Goal: Communication & Community: Answer question/provide support

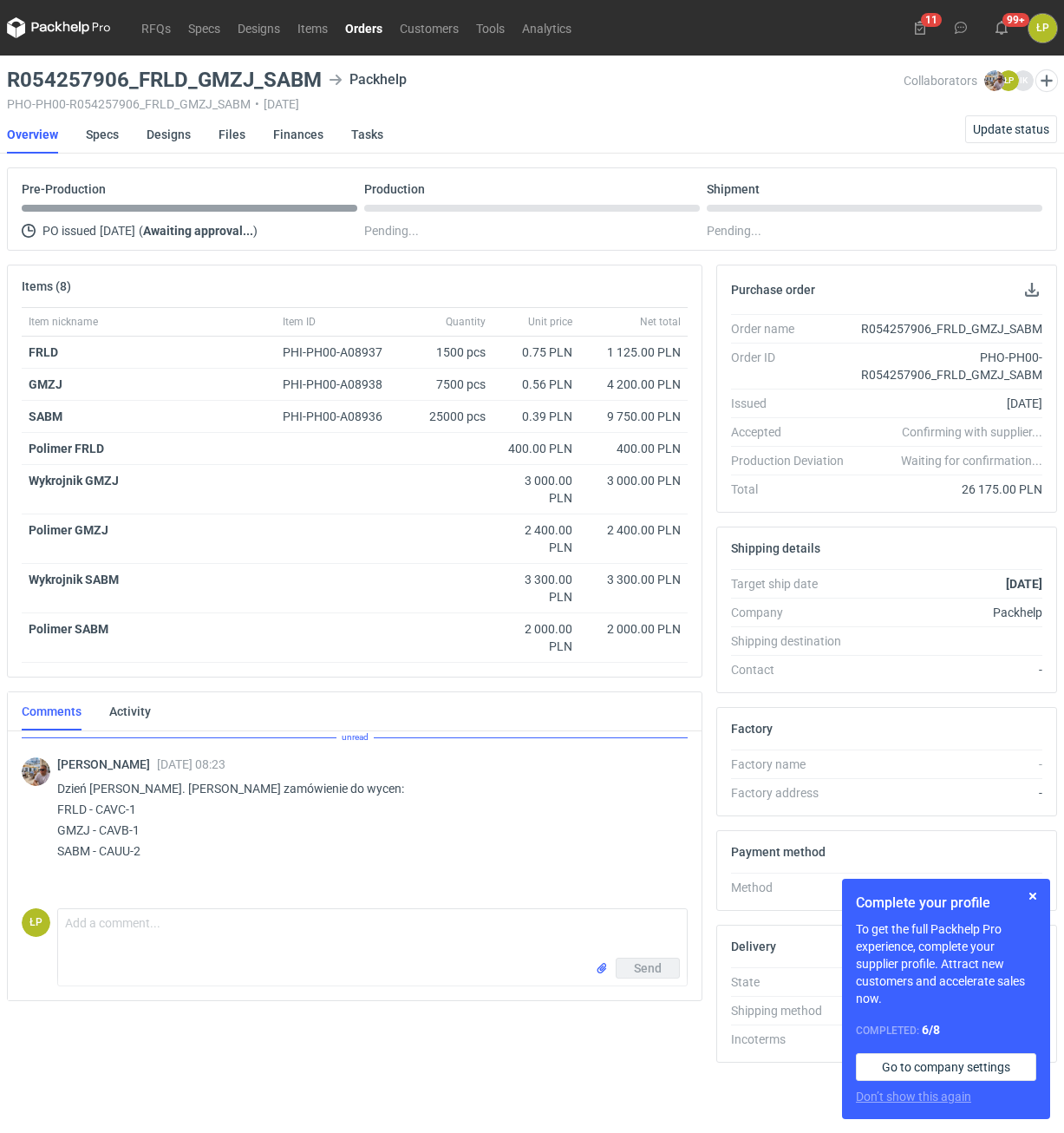
click at [1044, 898] on div "Complete your profile To get the full Packhelp Pro experience, complete your su…" at bounding box center [946, 998] width 208 height 241
click at [1036, 898] on button "button" at bounding box center [1033, 896] width 21 height 21
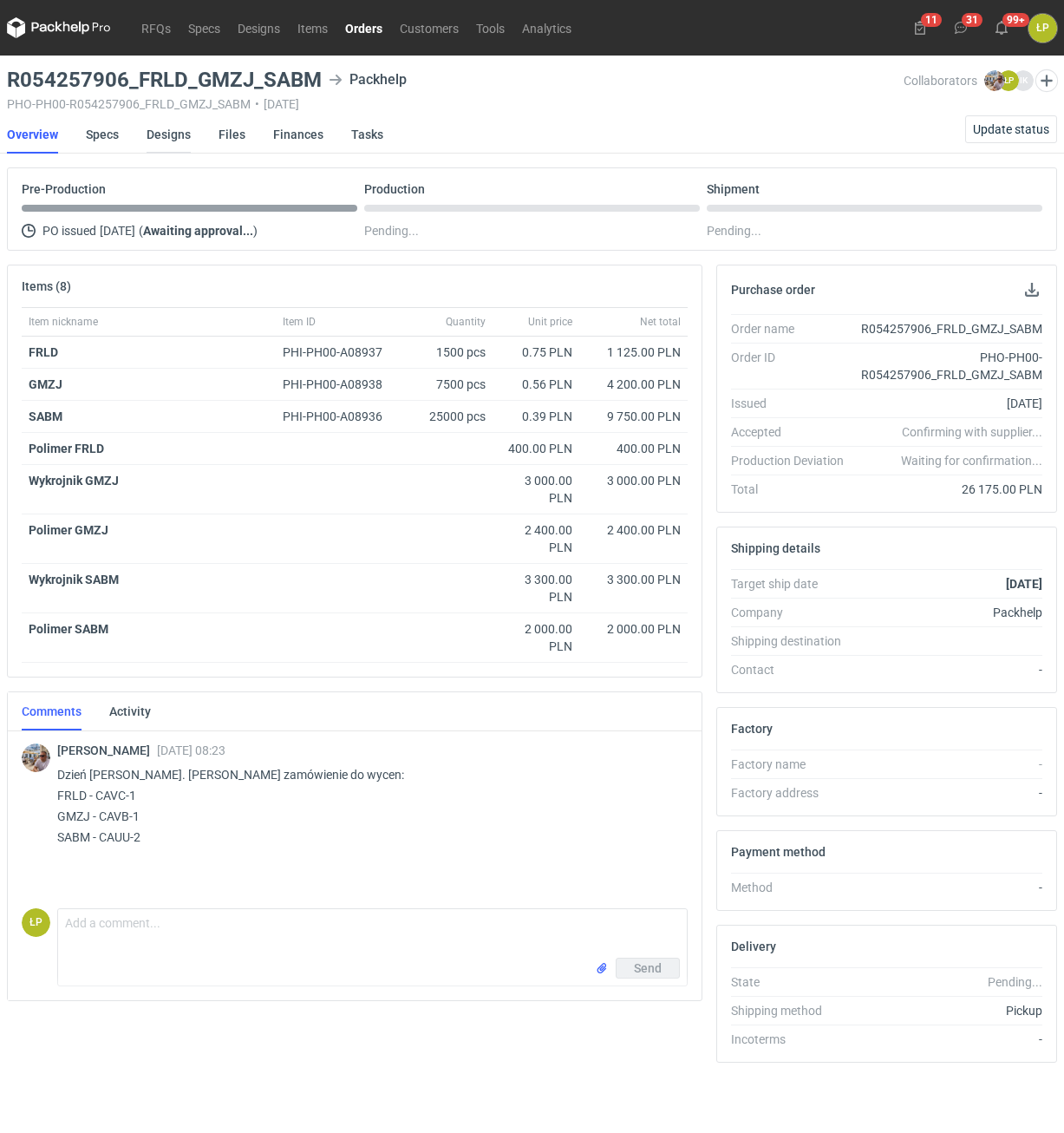
click at [169, 140] on link "Designs" at bounding box center [168, 134] width 44 height 38
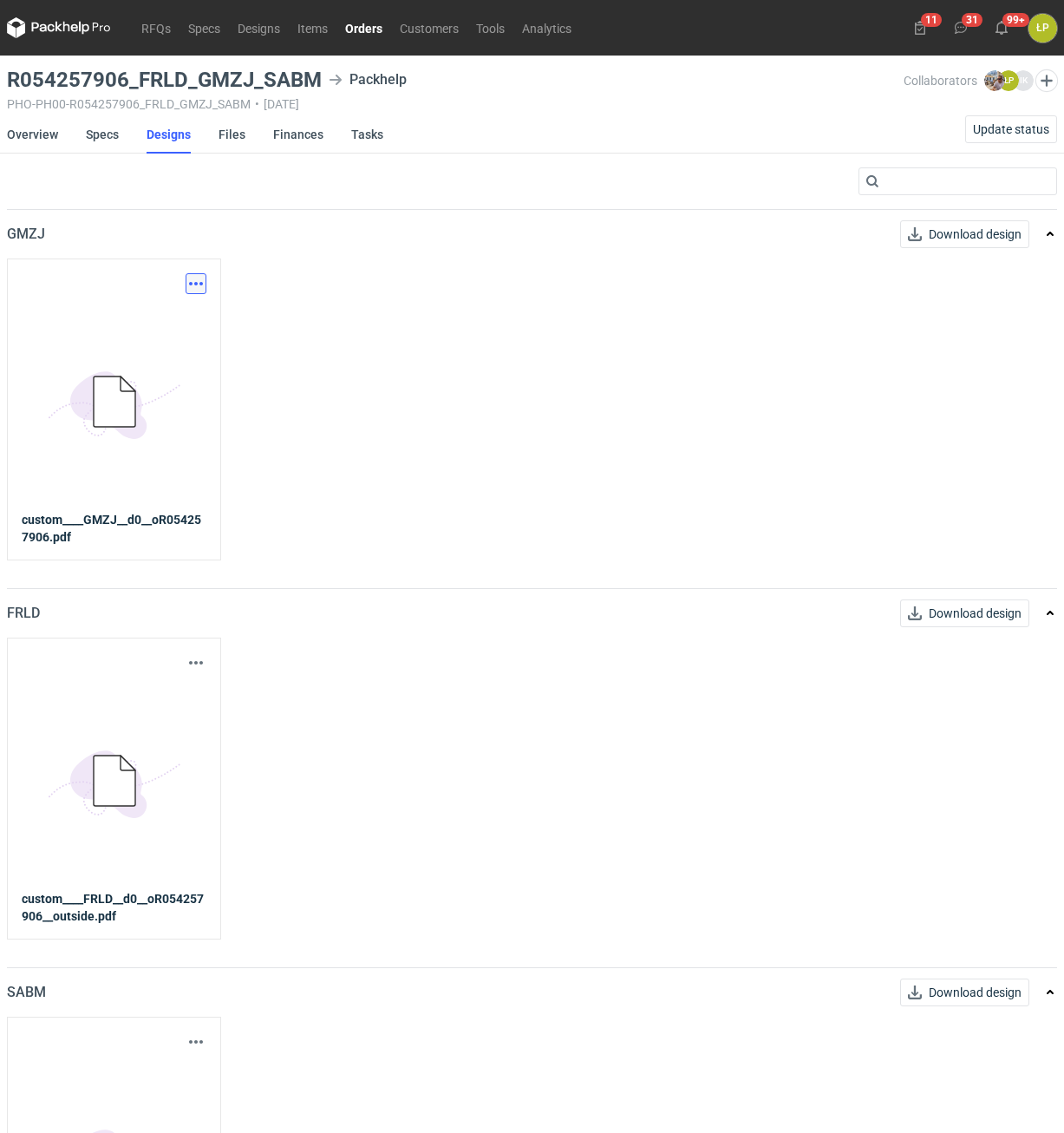
click at [202, 284] on button "button" at bounding box center [196, 284] width 21 height 21
click at [197, 321] on link "Download design part" at bounding box center [119, 322] width 159 height 28
click at [197, 656] on button "button" at bounding box center [196, 663] width 21 height 21
click at [178, 697] on link "Download design part" at bounding box center [119, 701] width 159 height 28
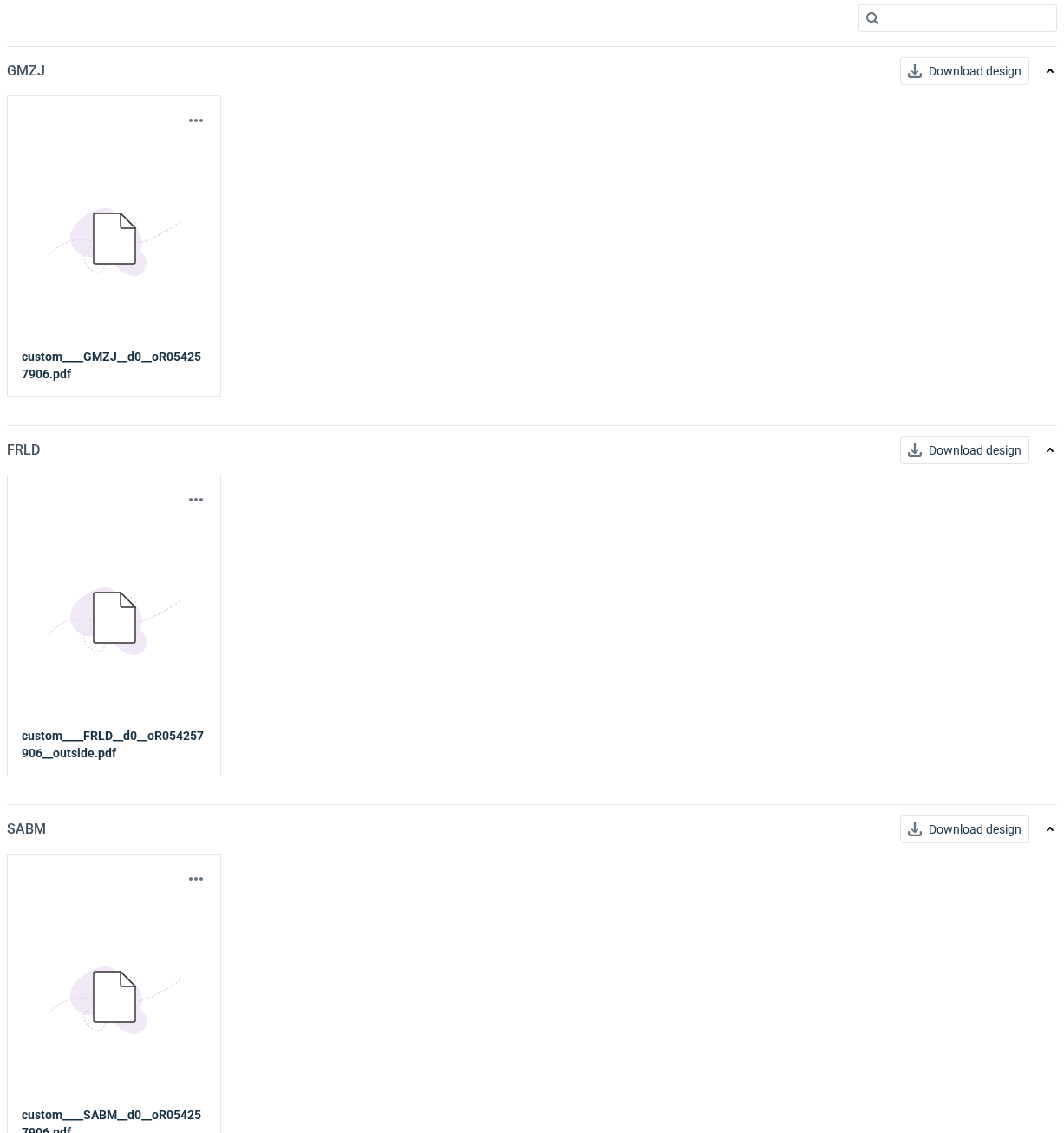
scroll to position [186, 0]
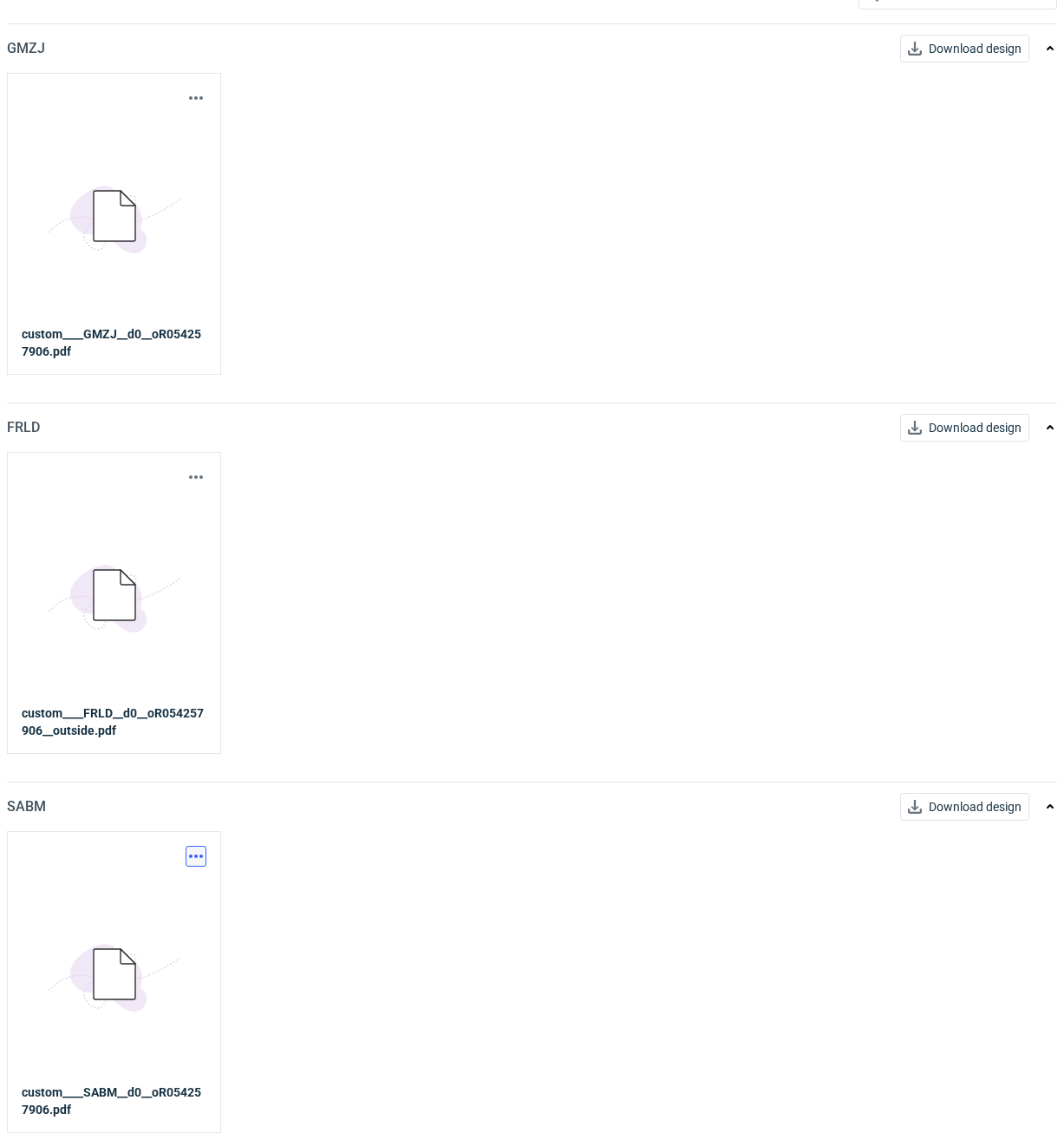
click at [196, 856] on button "button" at bounding box center [196, 856] width 21 height 21
click at [138, 897] on link "Download design part" at bounding box center [119, 894] width 159 height 28
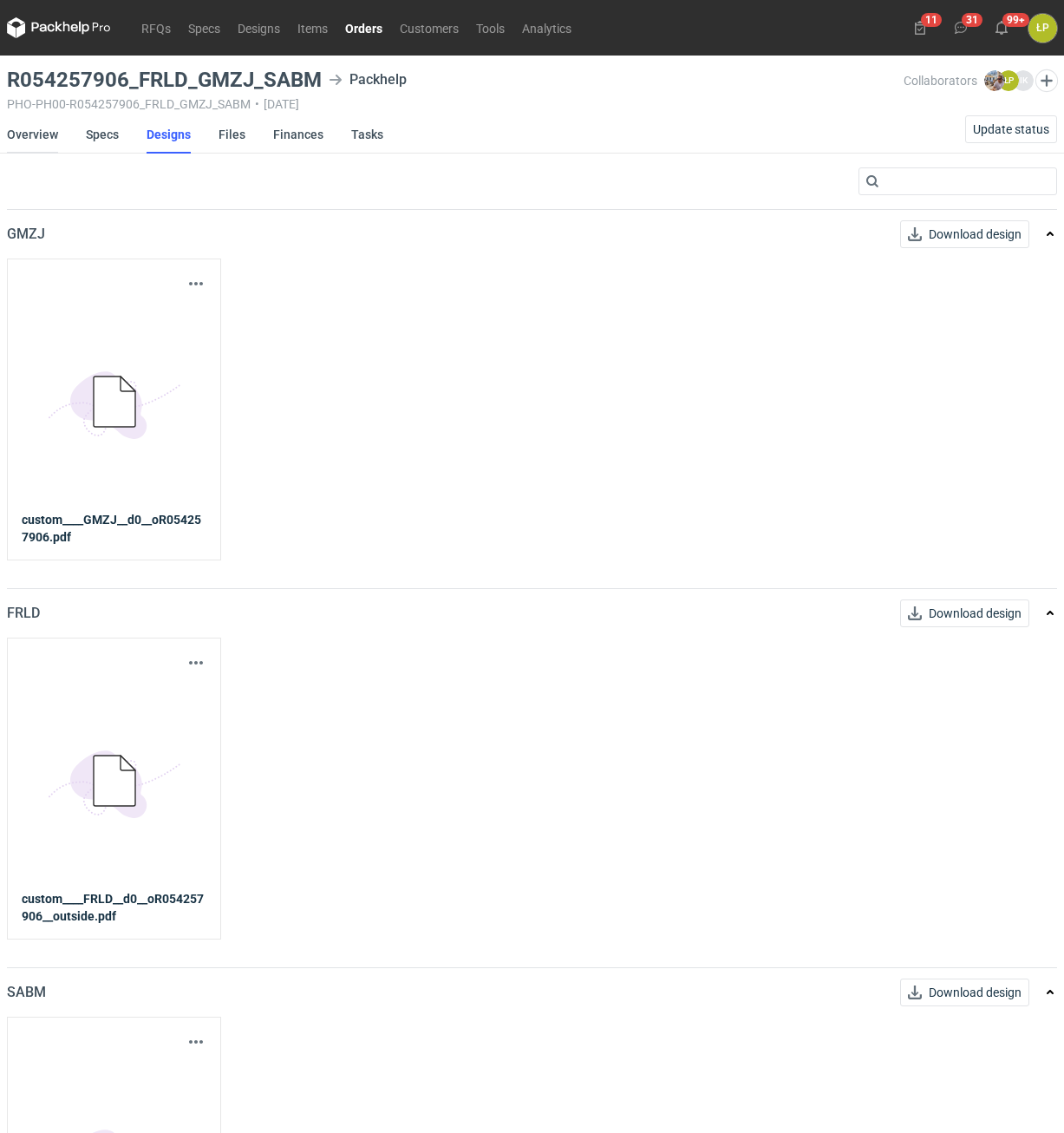
click at [32, 134] on link "Overview" at bounding box center [33, 134] width 51 height 38
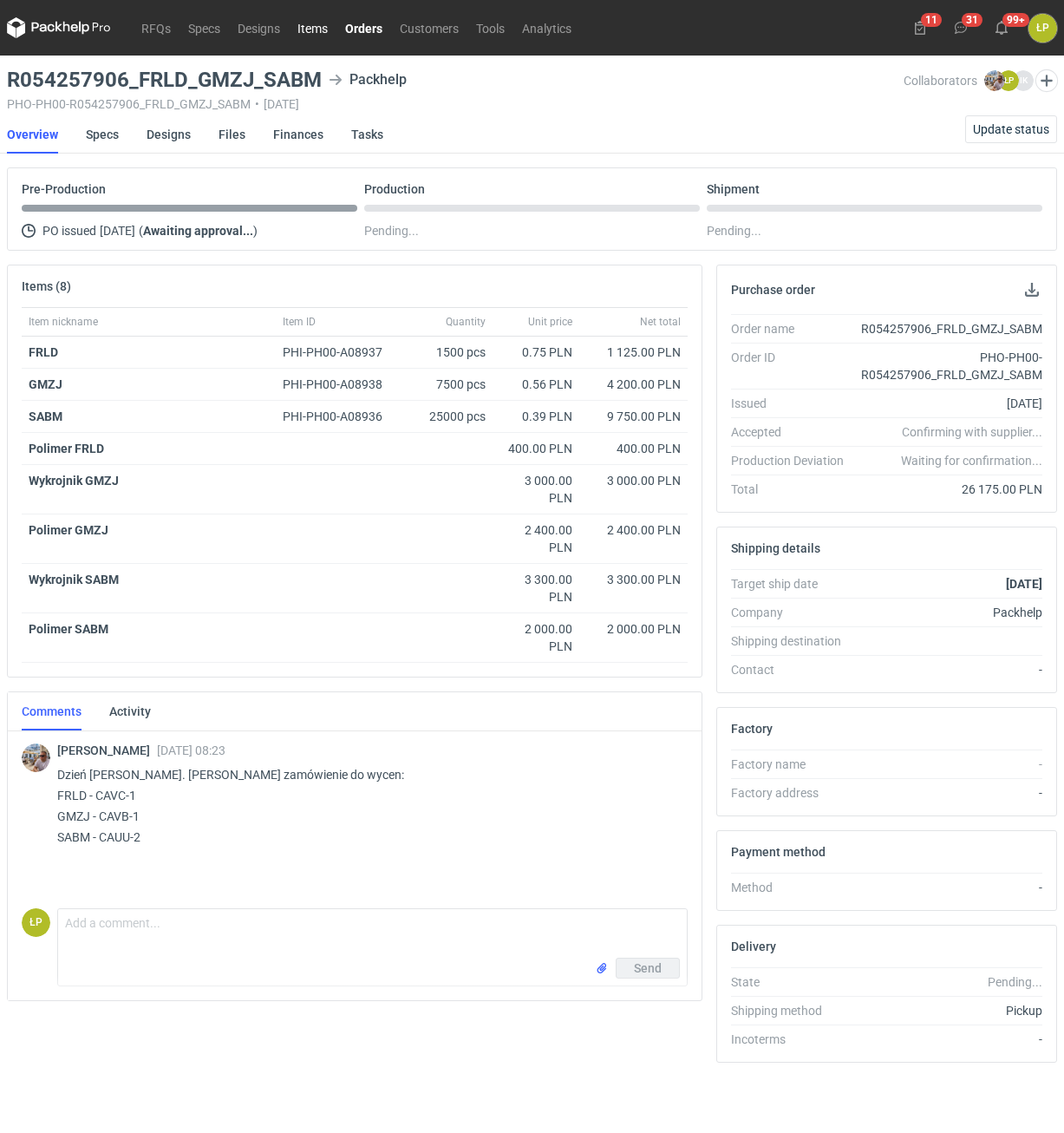
click at [308, 33] on link "Items" at bounding box center [313, 28] width 48 height 21
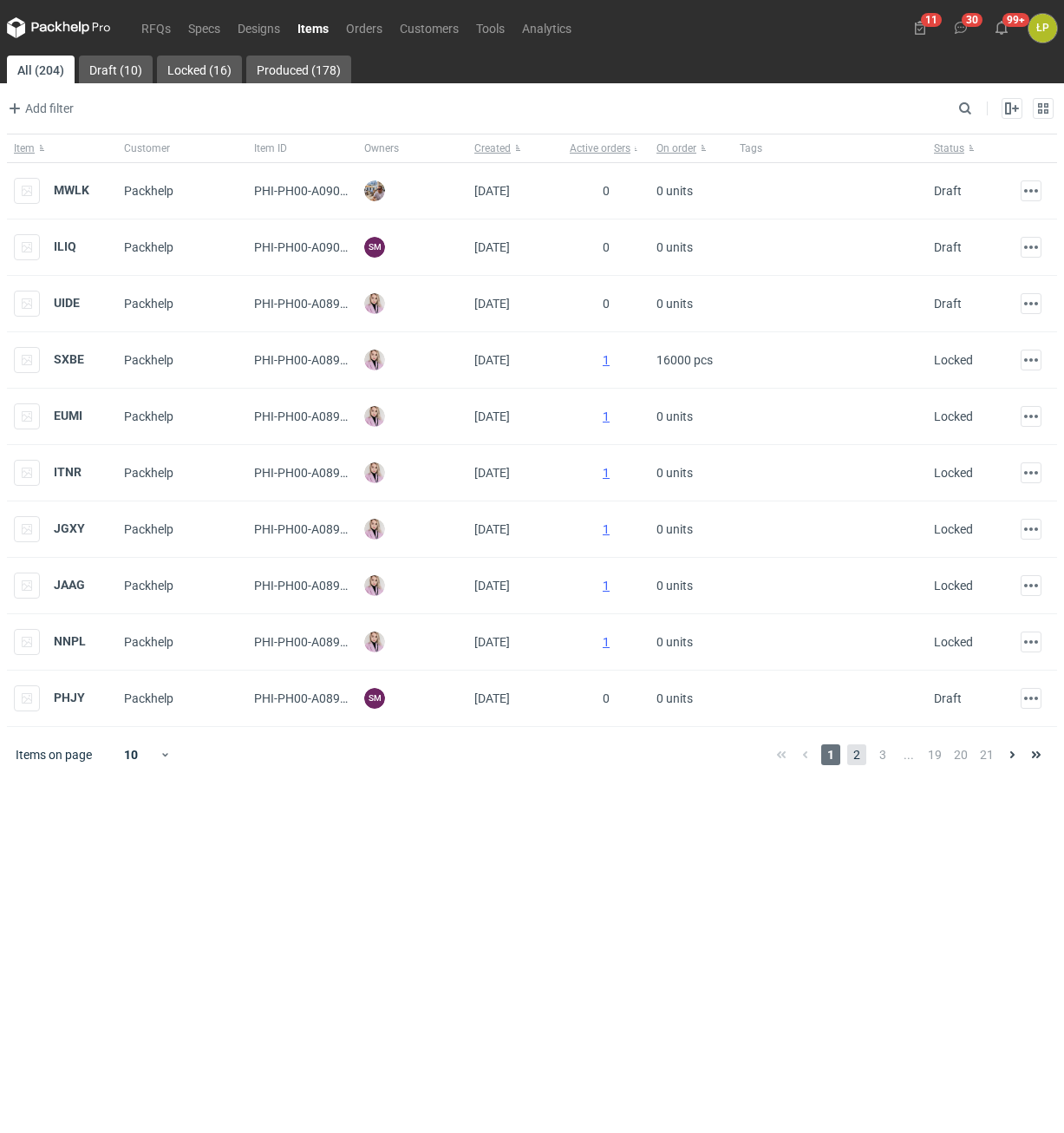
click at [857, 757] on span "2" at bounding box center [857, 755] width 19 height 21
click at [76, 304] on strong "SABM" at bounding box center [70, 303] width 33 height 14
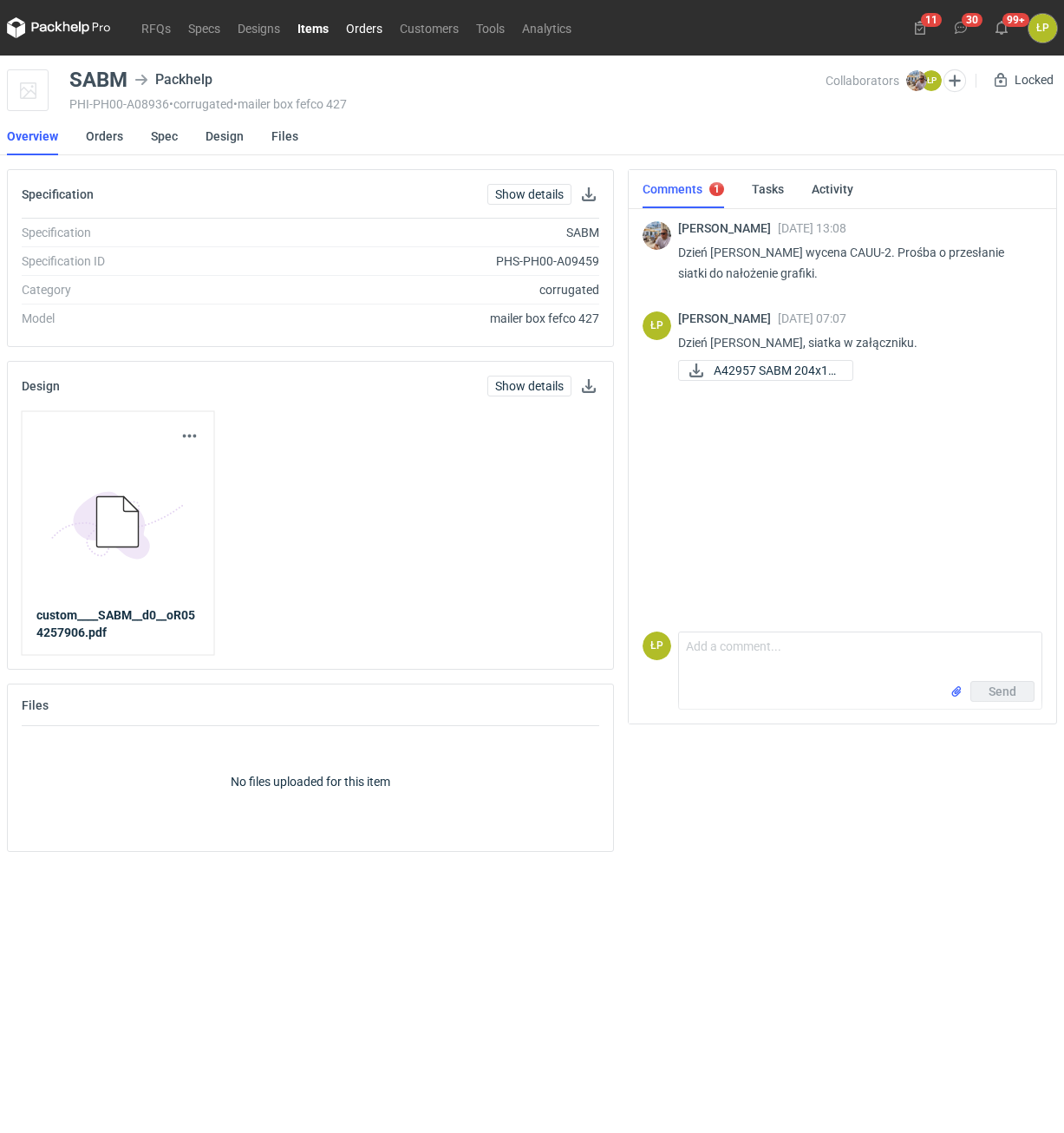
click at [369, 33] on link "Orders" at bounding box center [364, 28] width 54 height 21
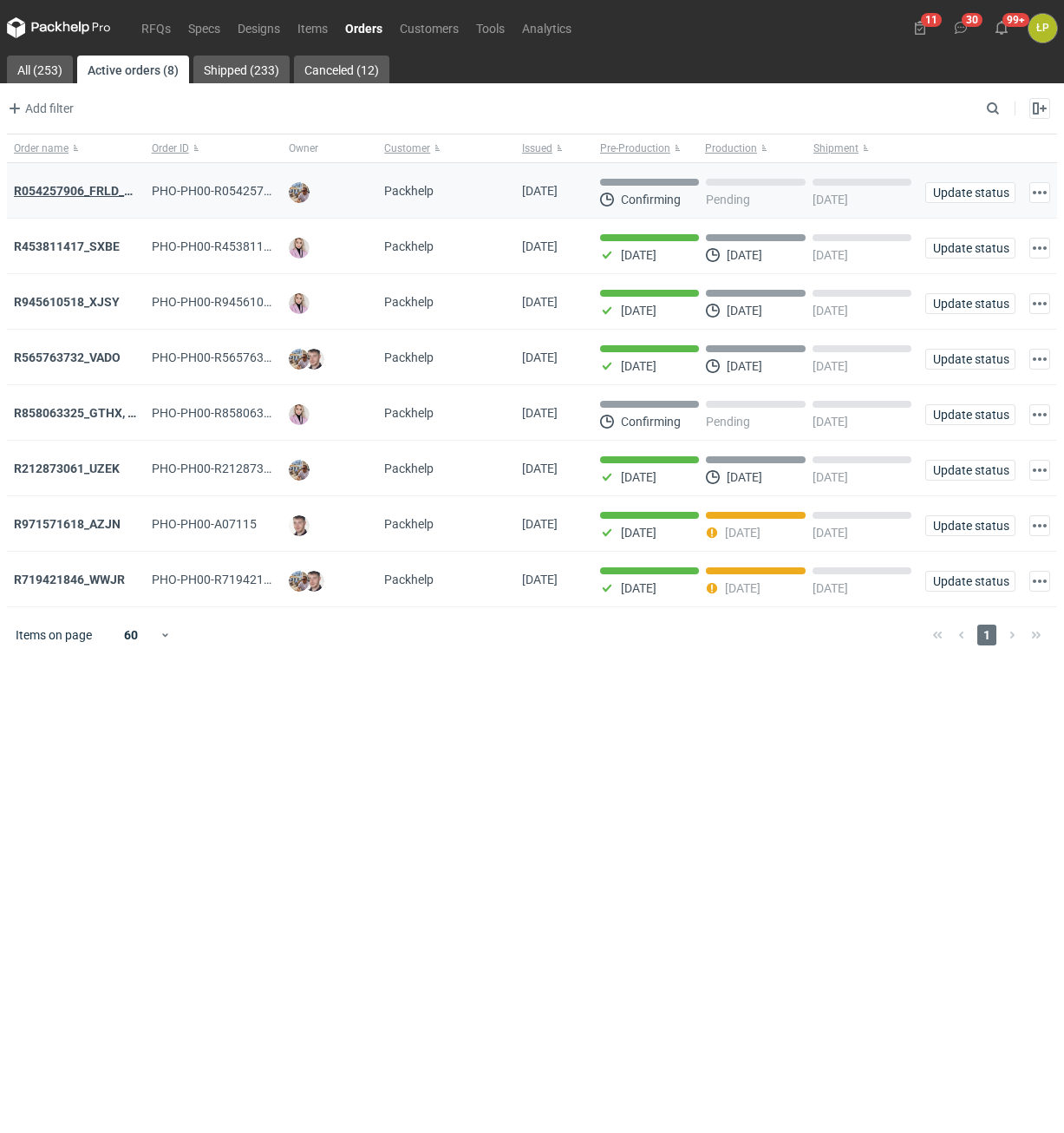
click at [107, 193] on strong "R054257906_FRLD_GMZJ_SABM" at bounding box center [106, 191] width 183 height 14
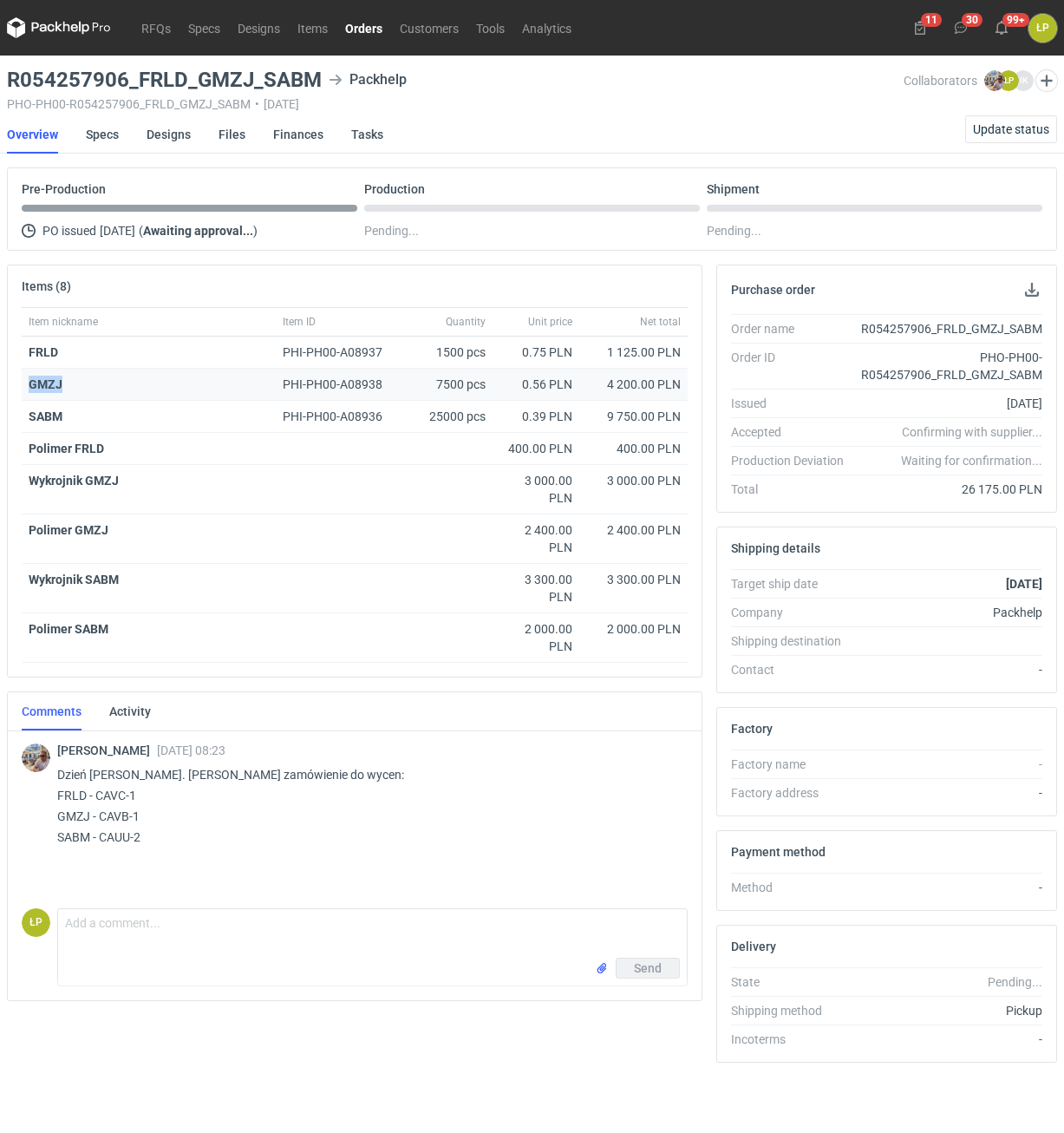
drag, startPoint x: 70, startPoint y: 384, endPoint x: 25, endPoint y: 387, distance: 45.1
click at [28, 387] on div "GMZJ" at bounding box center [148, 384] width 240 height 18
copy strong "GMZJ"
drag, startPoint x: 185, startPoint y: 84, endPoint x: 140, endPoint y: 85, distance: 45.0
click at [140, 85] on h3 "R054257906_FRLD_GMZJ_SABM" at bounding box center [164, 80] width 314 height 21
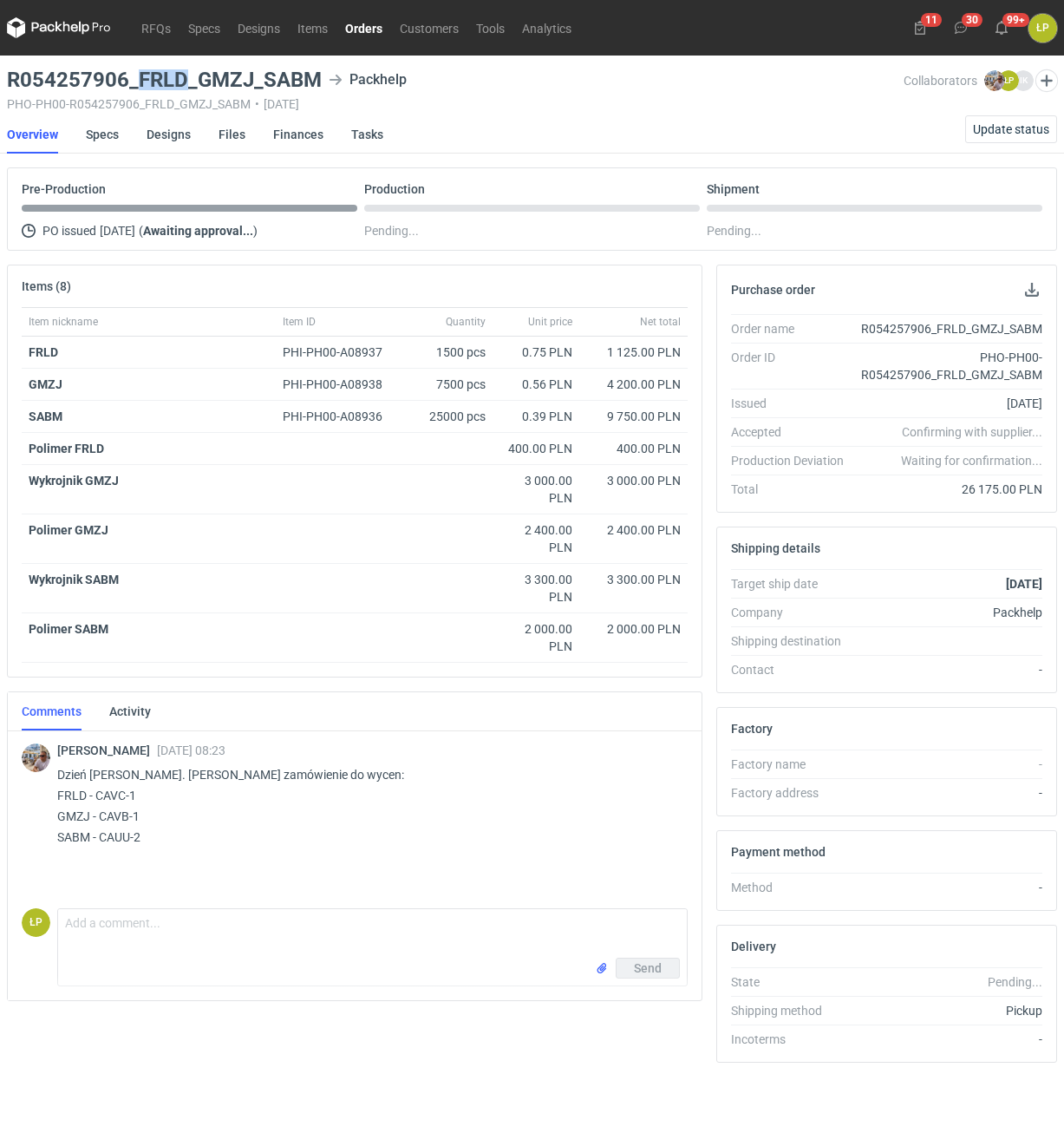
copy h3 "FRLD"
drag, startPoint x: 140, startPoint y: 85, endPoint x: 1216, endPoint y: 133, distance: 1077.1
click at [321, 90] on h3 "R054257906_FRLD_GMZJ_SABM" at bounding box center [164, 80] width 314 height 21
click at [356, 35] on link "Orders" at bounding box center [364, 28] width 55 height 21
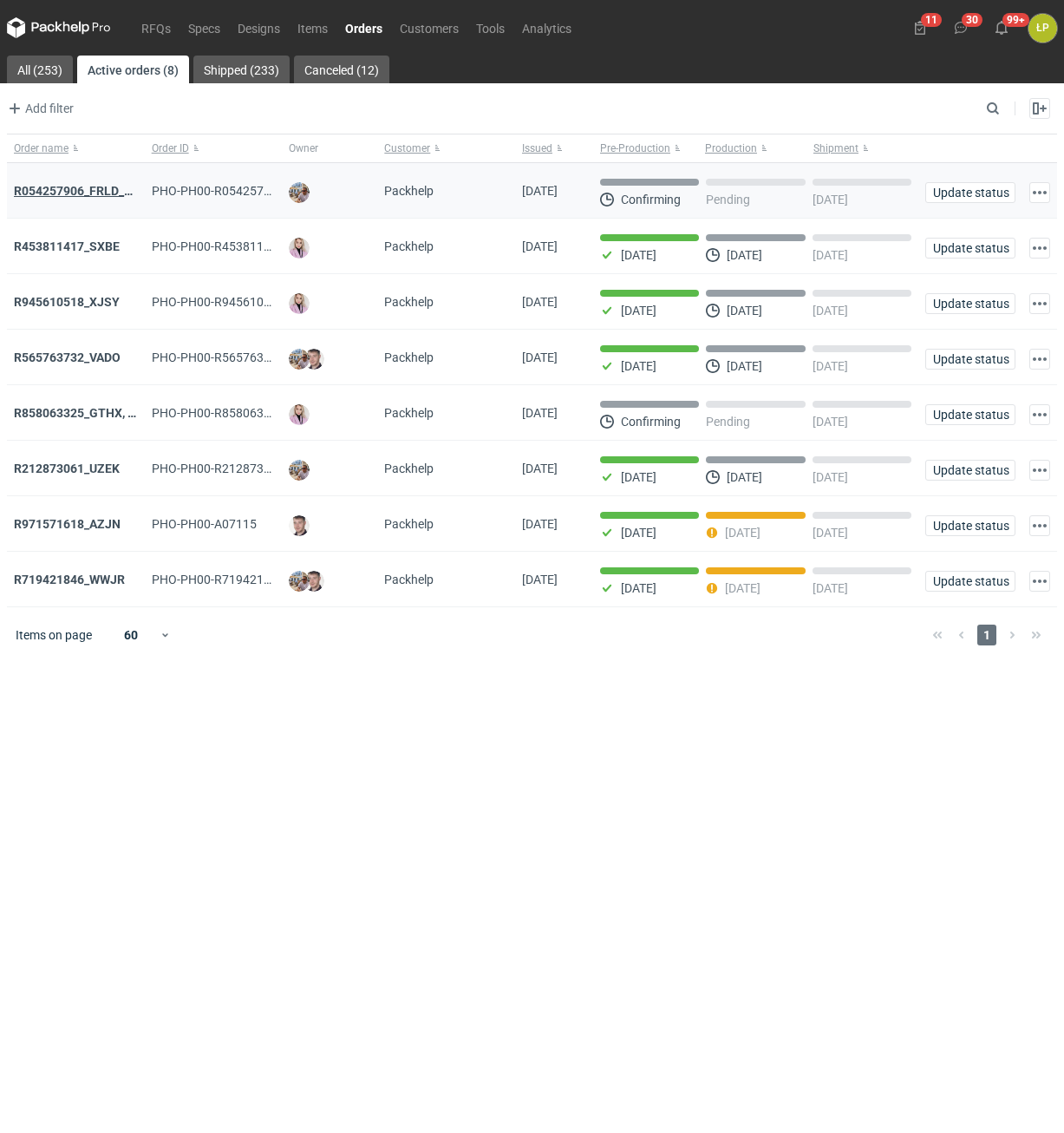
click at [100, 190] on strong "R054257906_FRLD_GMZJ_SABM" at bounding box center [106, 191] width 183 height 14
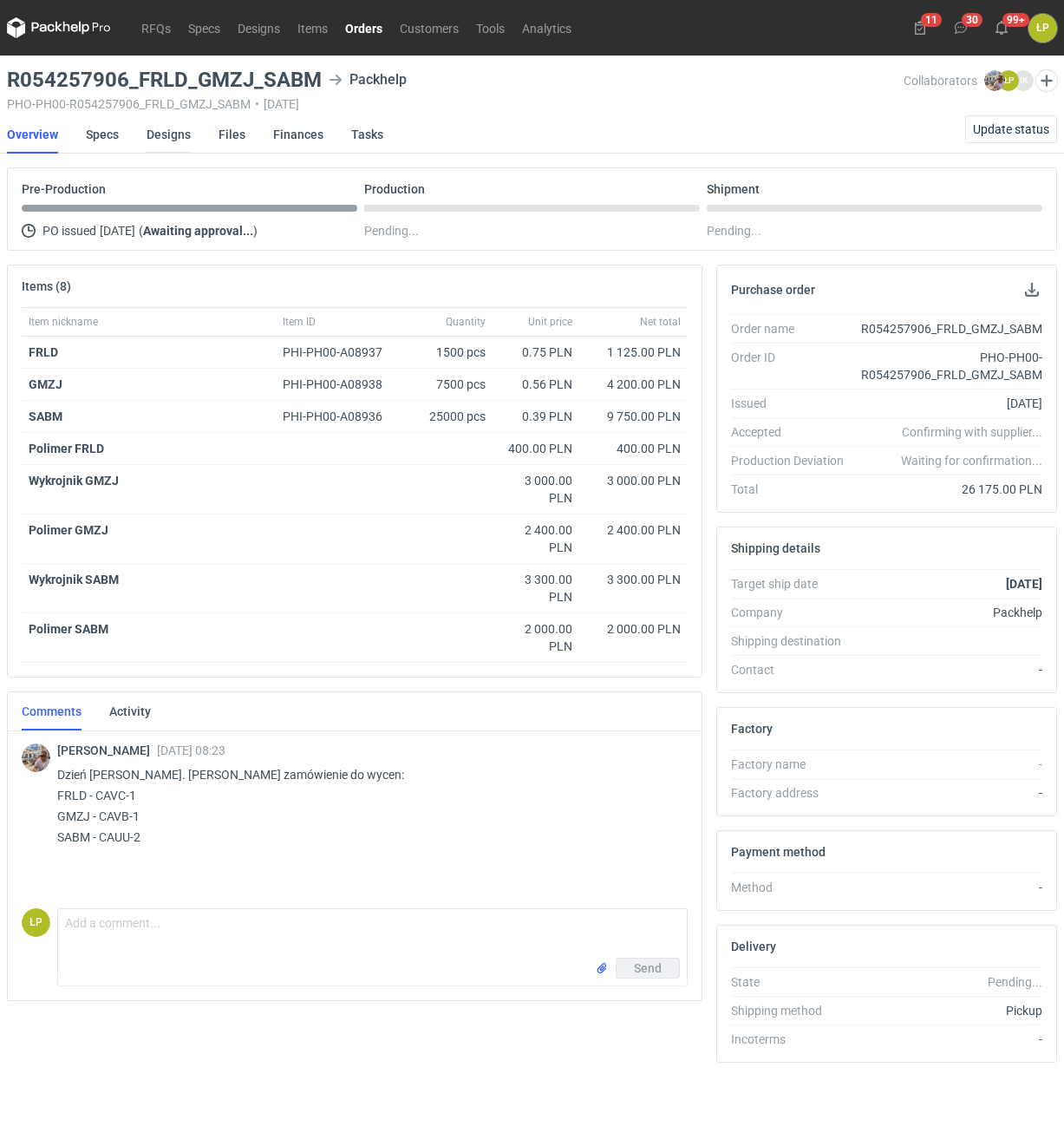
click at [178, 138] on link "Designs" at bounding box center [168, 134] width 44 height 38
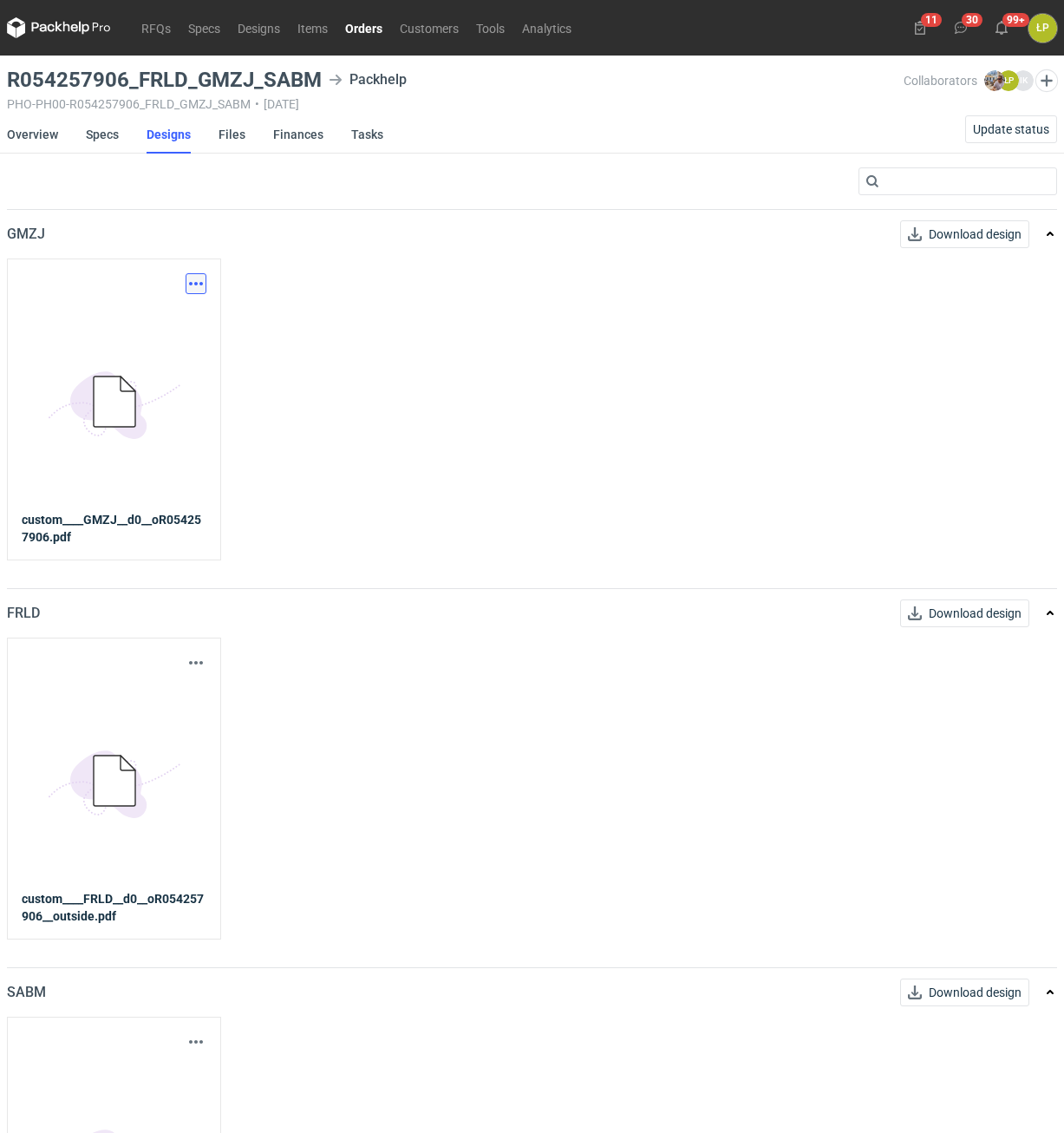
click at [188, 289] on button "button" at bounding box center [196, 284] width 21 height 21
click at [191, 323] on link "Download design part" at bounding box center [119, 322] width 159 height 28
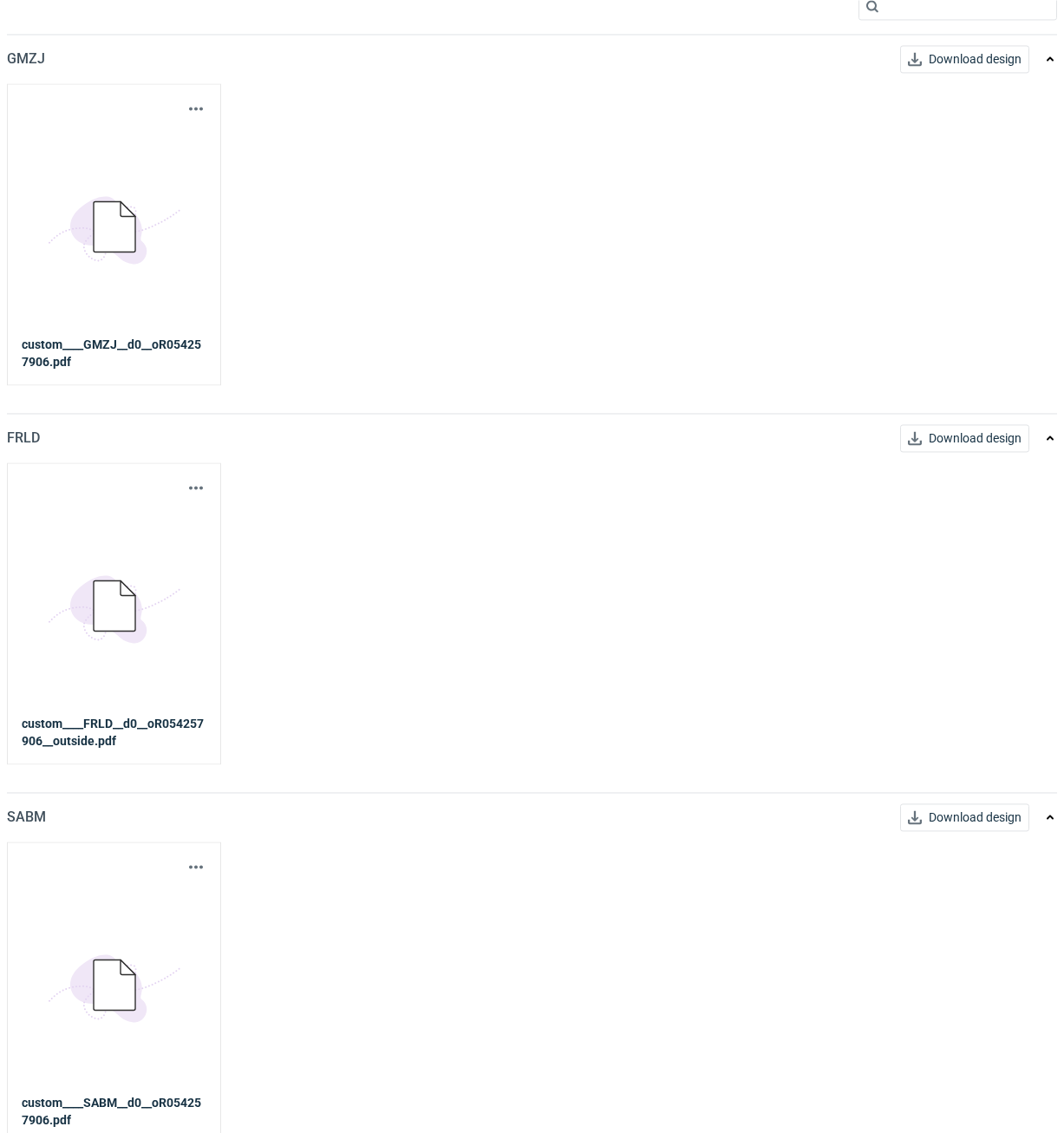
scroll to position [186, 0]
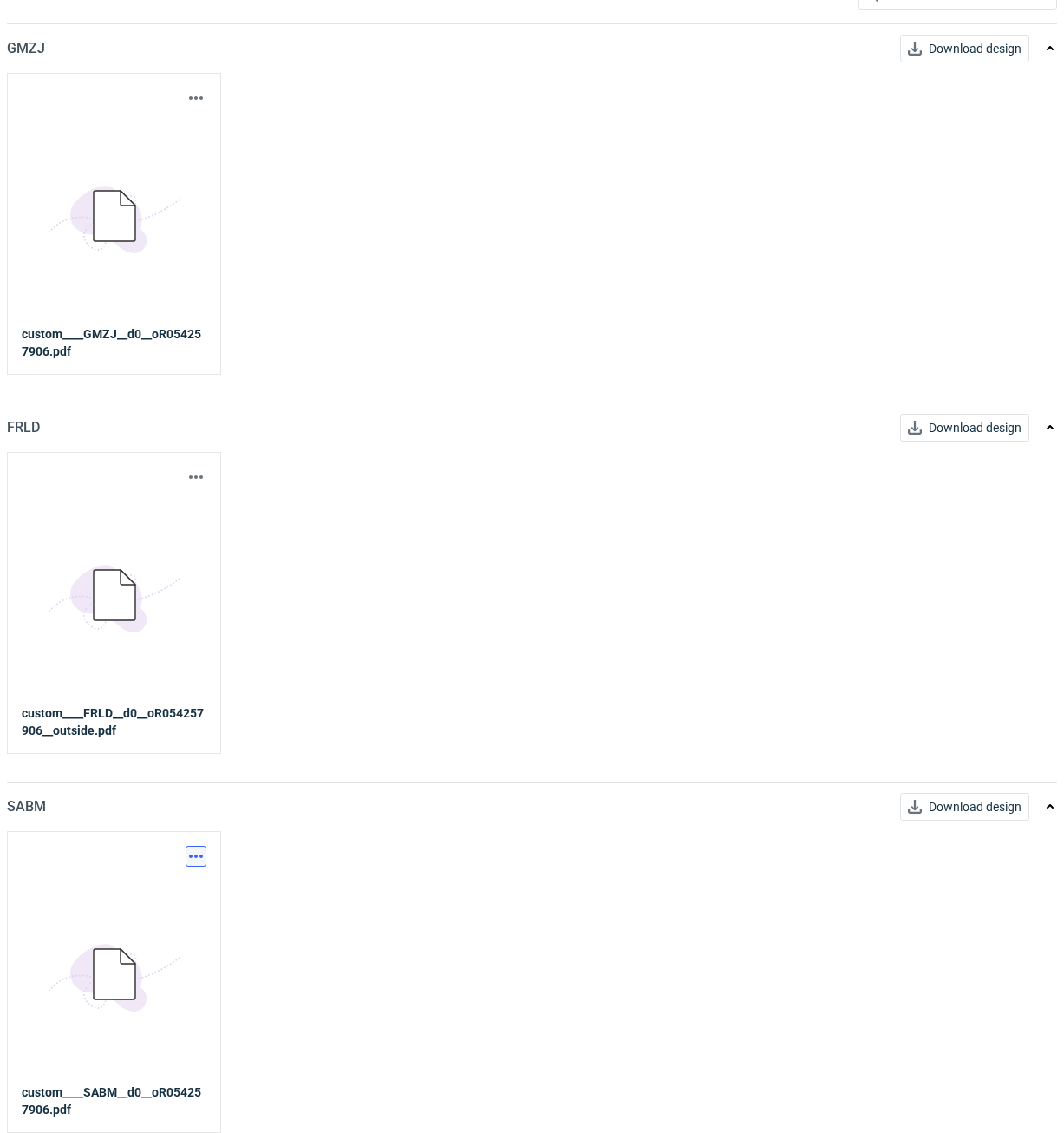
click at [193, 849] on button "button" at bounding box center [196, 856] width 21 height 21
click at [169, 899] on link "Download design part" at bounding box center [119, 894] width 159 height 28
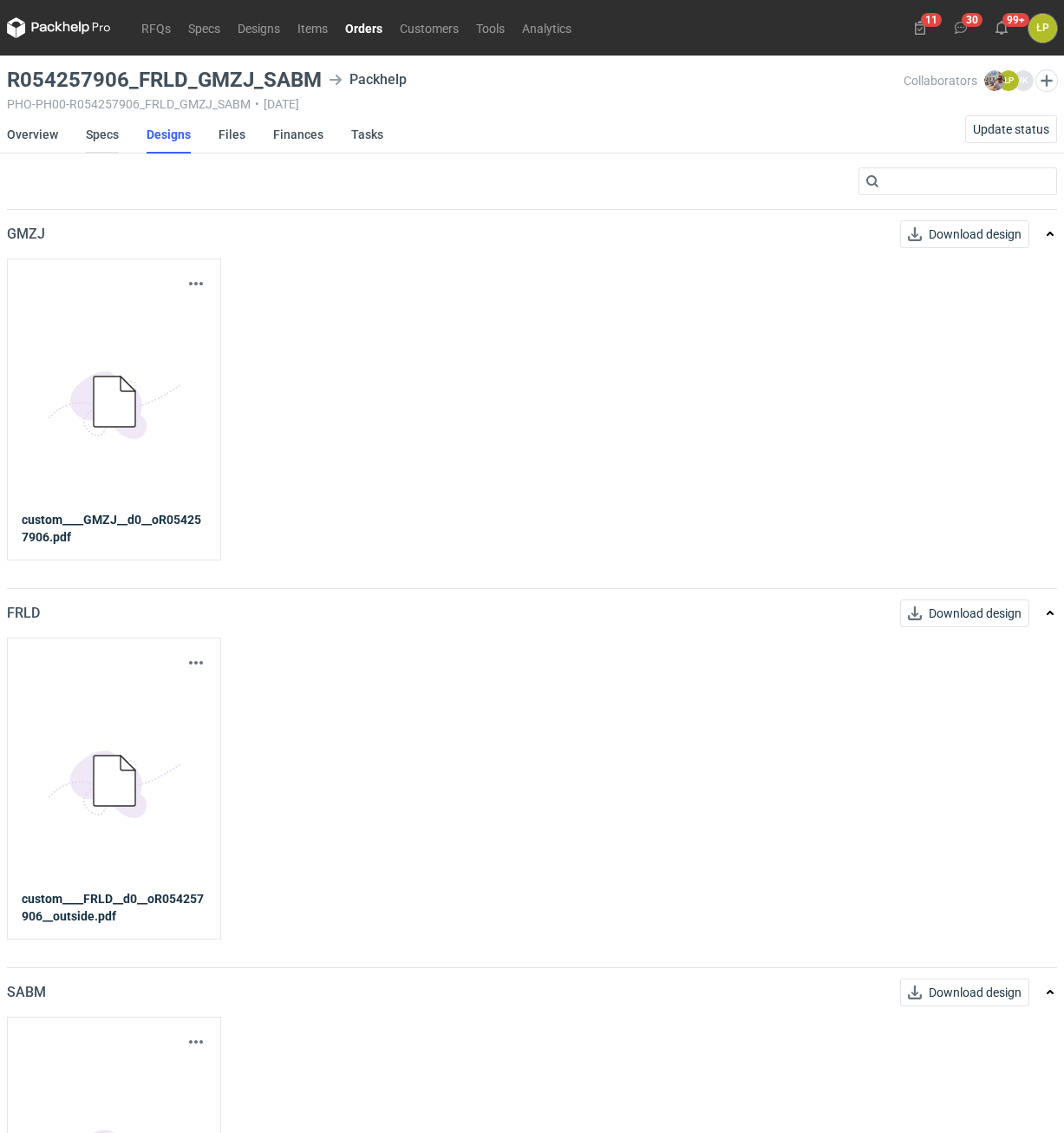
click at [110, 140] on link "Specs" at bounding box center [101, 134] width 33 height 38
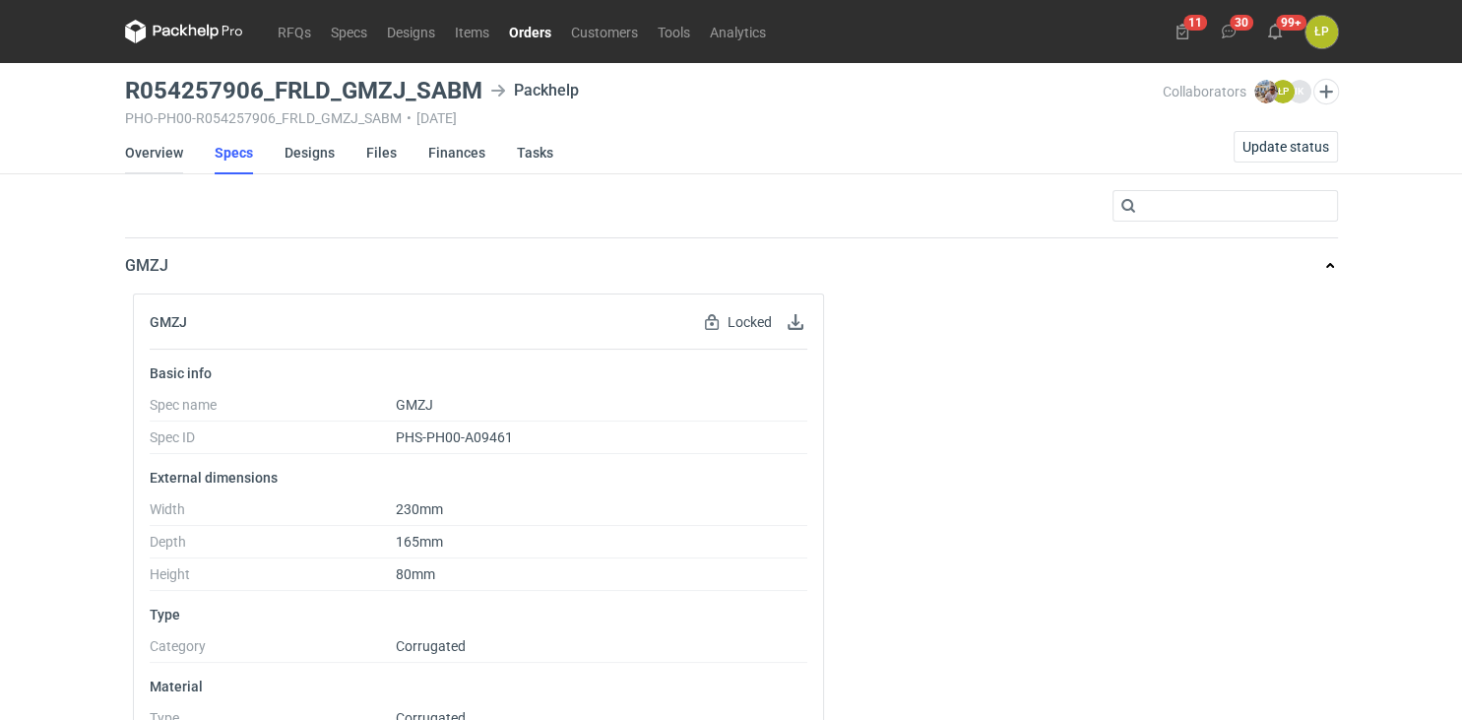
click at [150, 156] on link "Overview" at bounding box center [154, 152] width 58 height 43
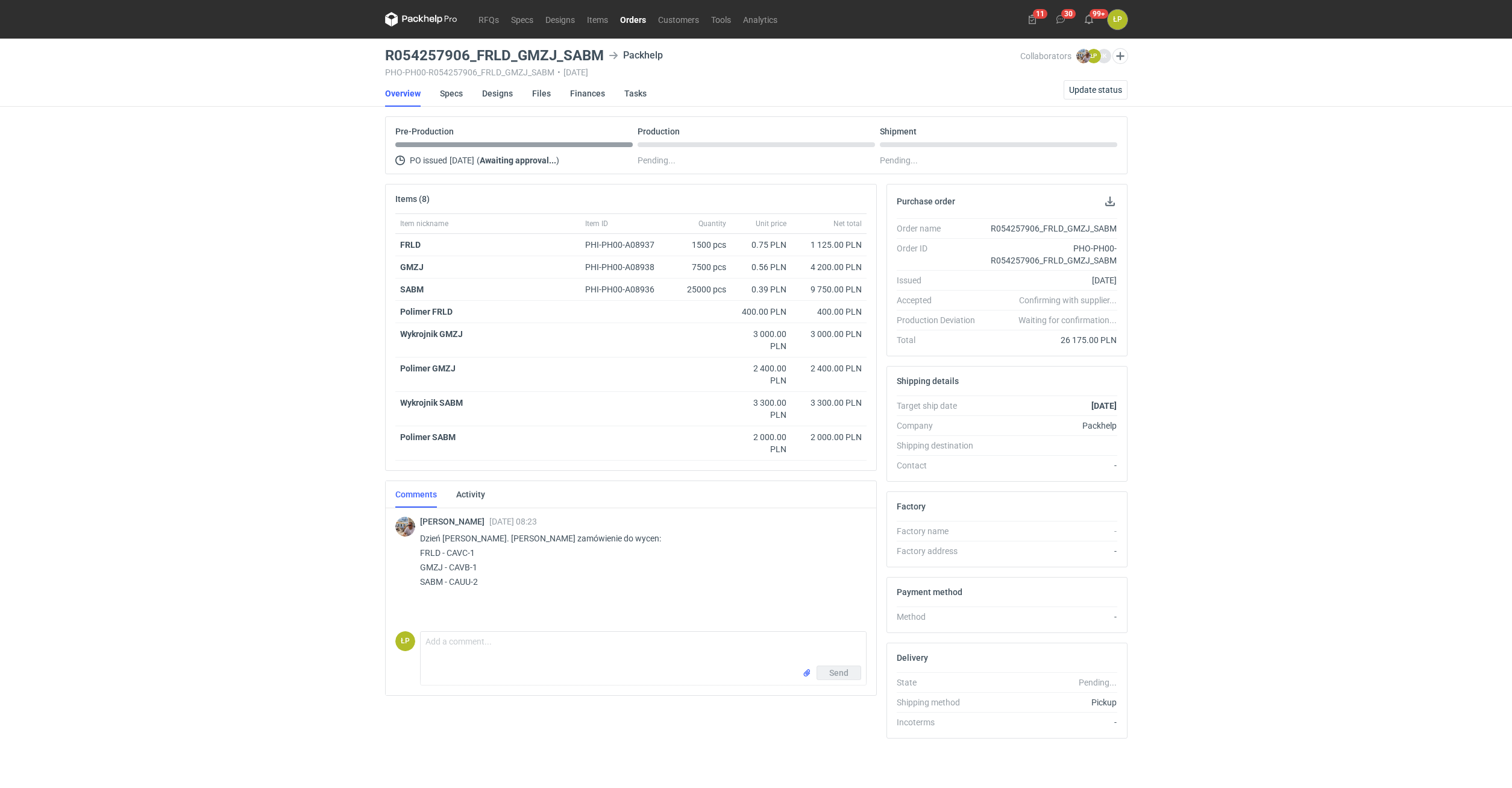
click at [634, 25] on link "Orders" at bounding box center [633, 20] width 38 height 15
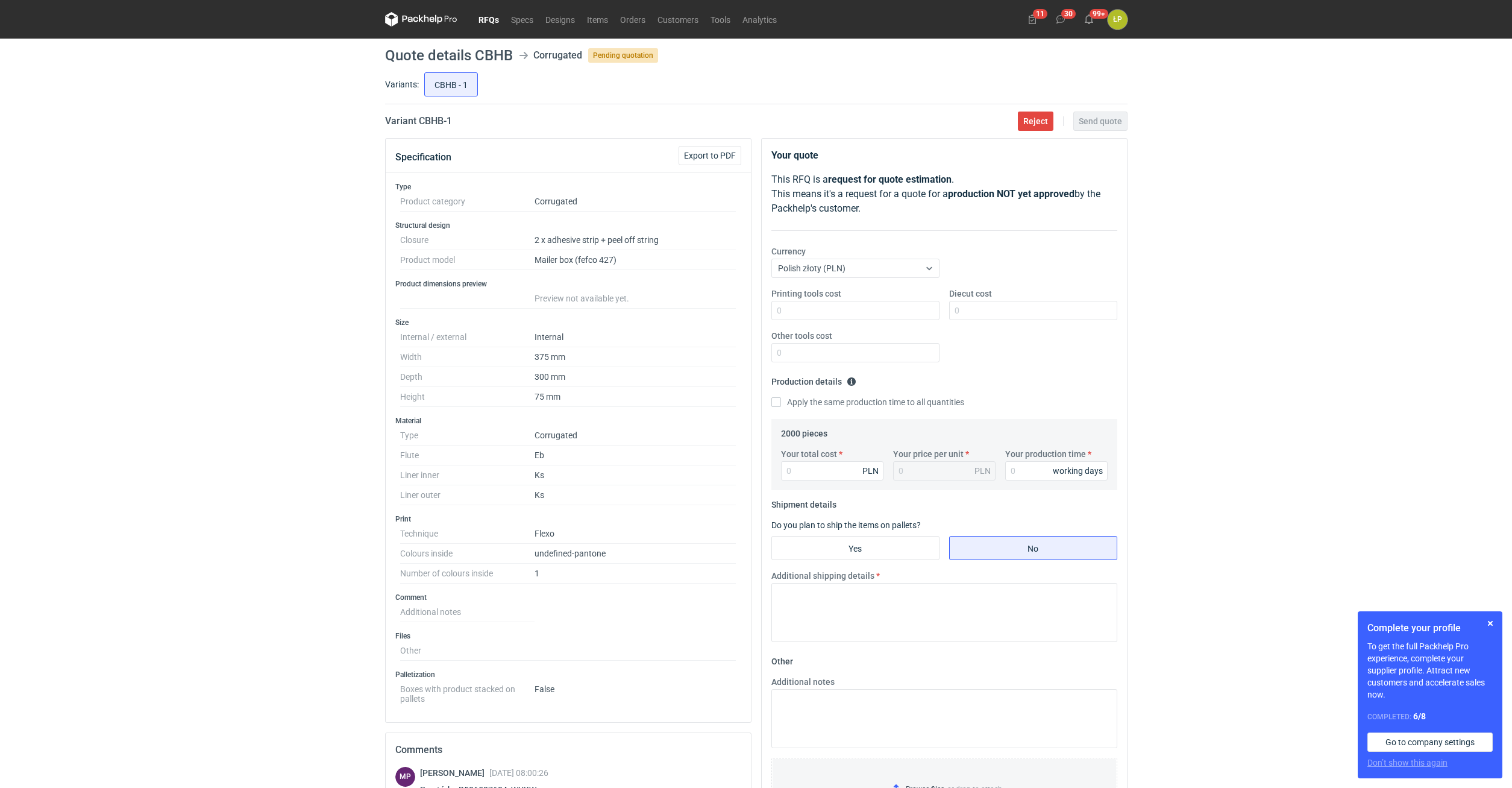
scroll to position [234, 0]
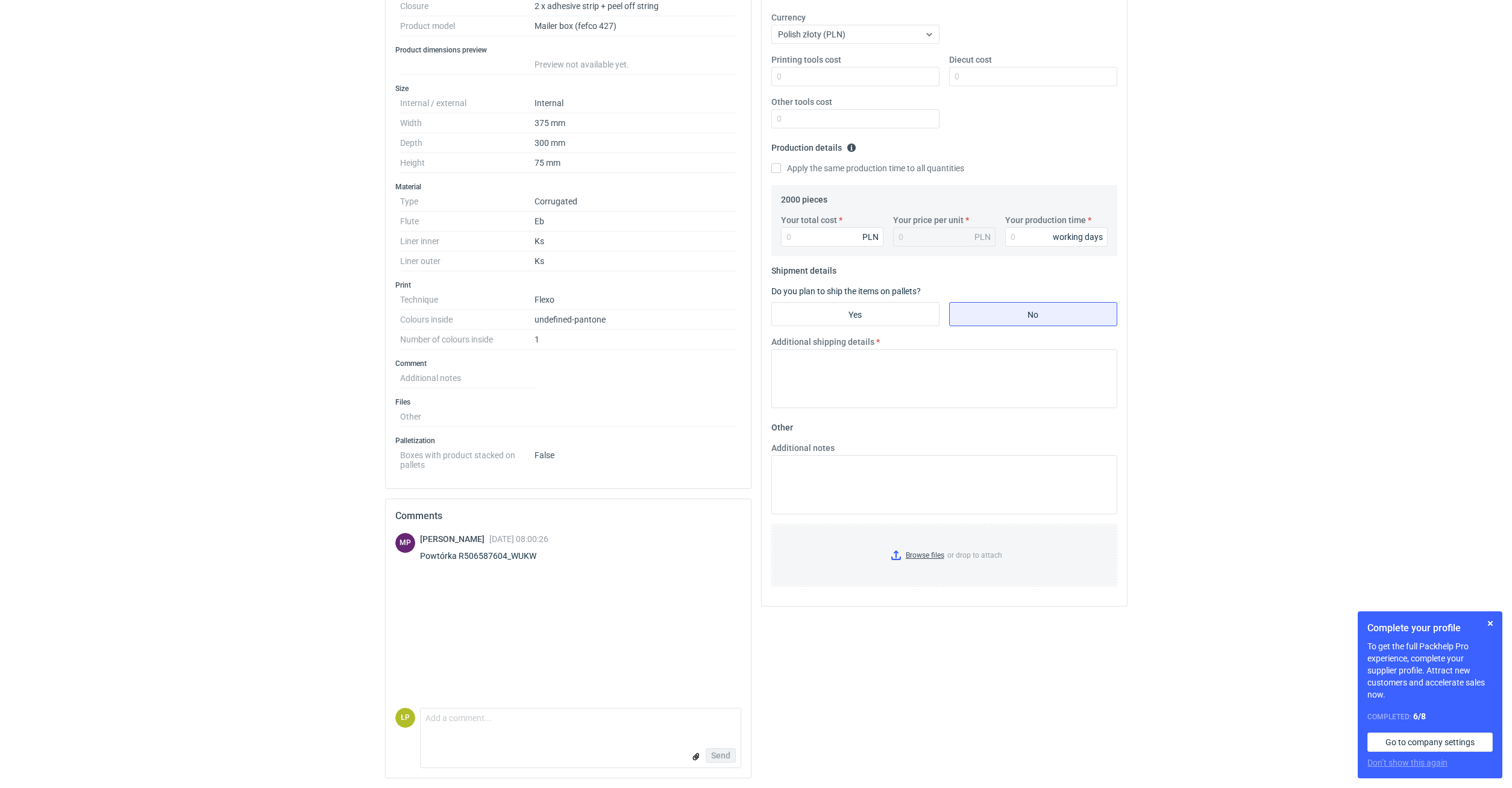
click at [521, 440] on div "Powtórka R506587604_WUKW" at bounding box center [485, 556] width 131 height 12
copy div "R506587604_WUKW"
click at [567, 440] on div "MP Michał Palasek 04 Sep 2025 08:00:26 Powtórka R506587604_WUKW" at bounding box center [568, 620] width 346 height 175
drag, startPoint x: 561, startPoint y: 559, endPoint x: 459, endPoint y: 560, distance: 102.0
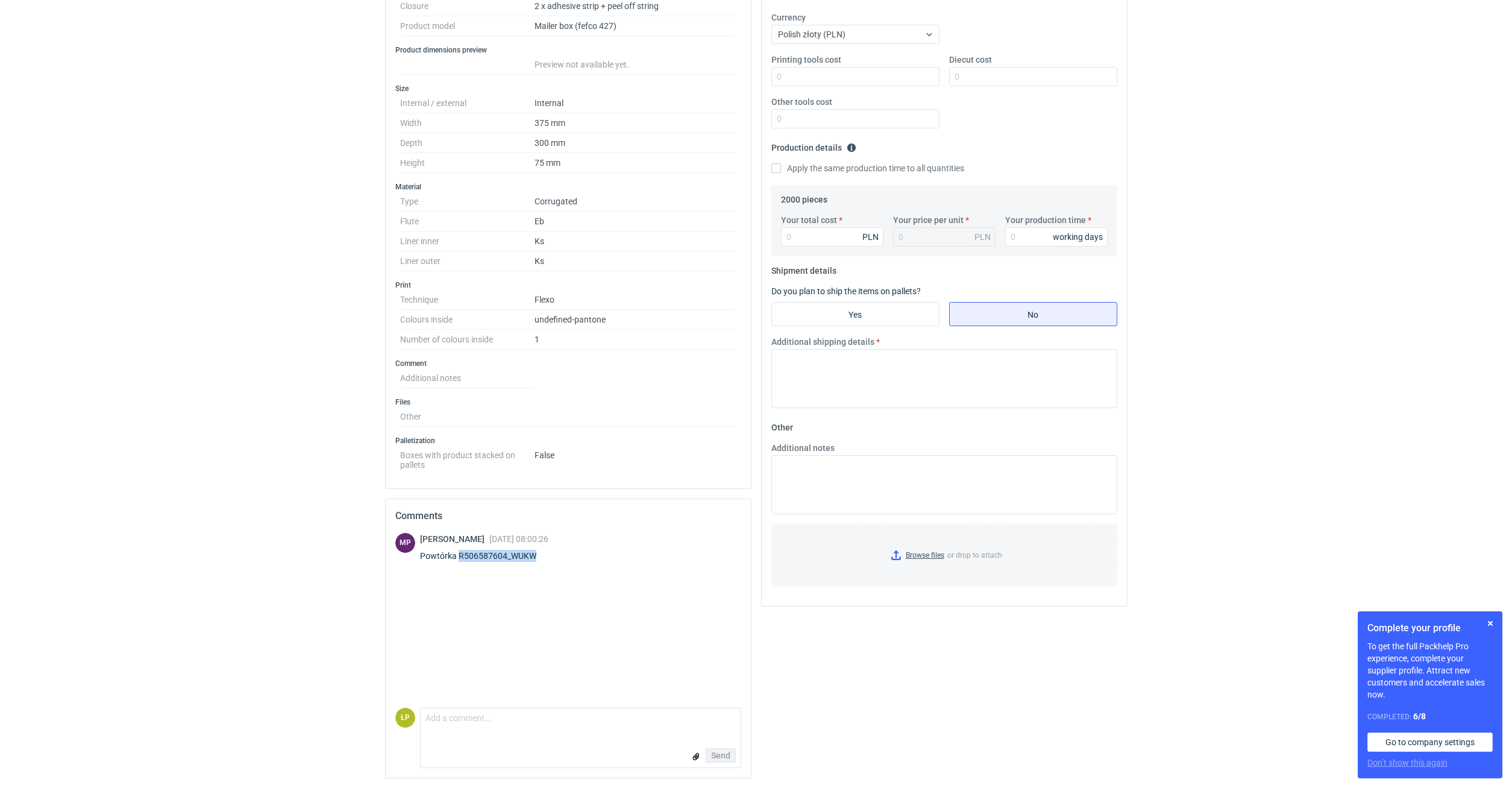
click at [459, 440] on div "Powtórka R506587604_WUKW" at bounding box center [485, 556] width 131 height 12
copy div "R506587604_WUKW"
click at [649, 440] on textarea "Comment message" at bounding box center [580, 721] width 320 height 25
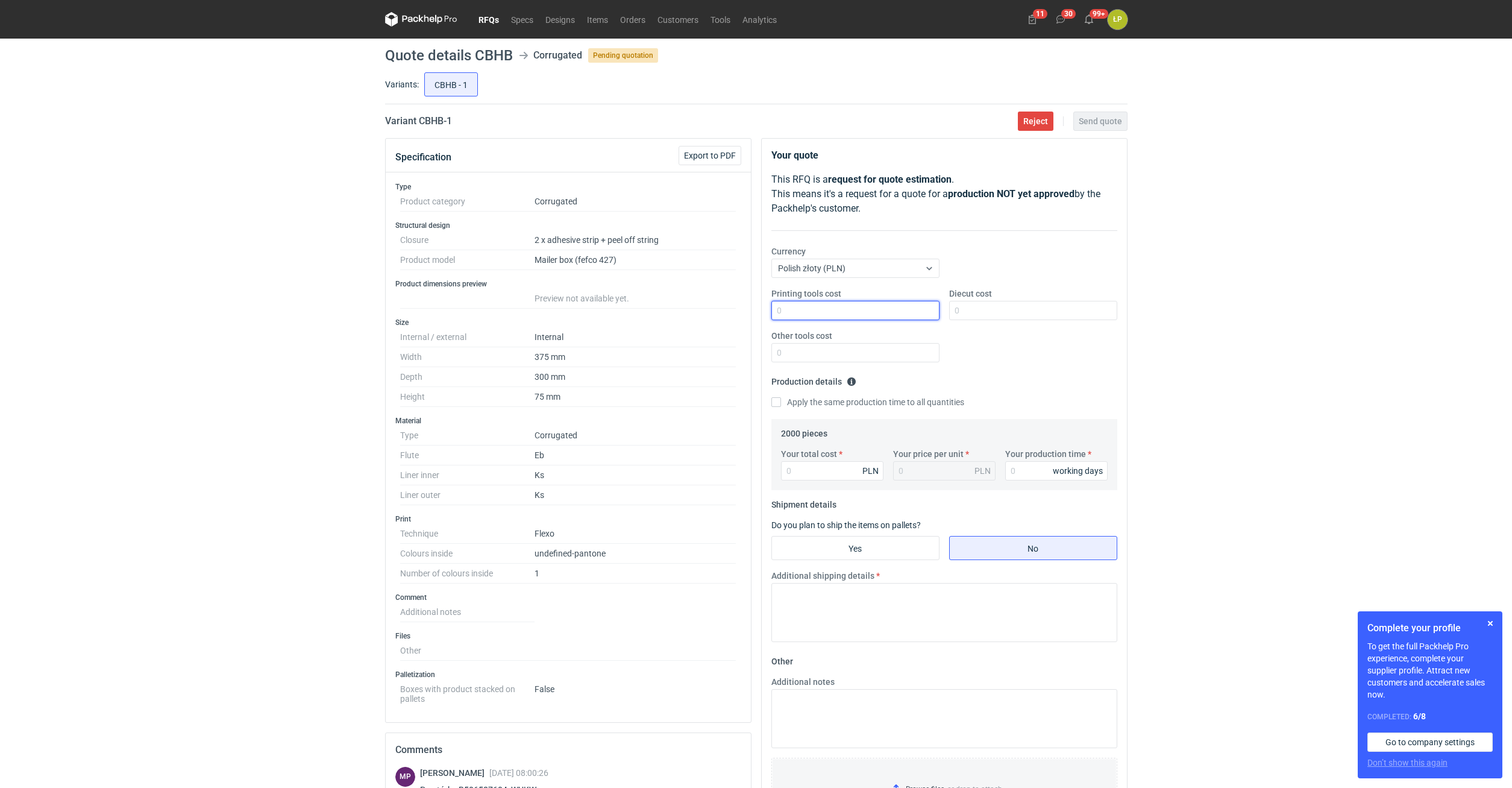
click at [817, 314] on input "Printing tools cost" at bounding box center [855, 310] width 168 height 20
type input "0"
click at [894, 310] on input "Diecut cost" at bounding box center [1033, 310] width 168 height 20
type input "0"
click at [894, 354] on input "Other tools cost" at bounding box center [855, 353] width 168 height 20
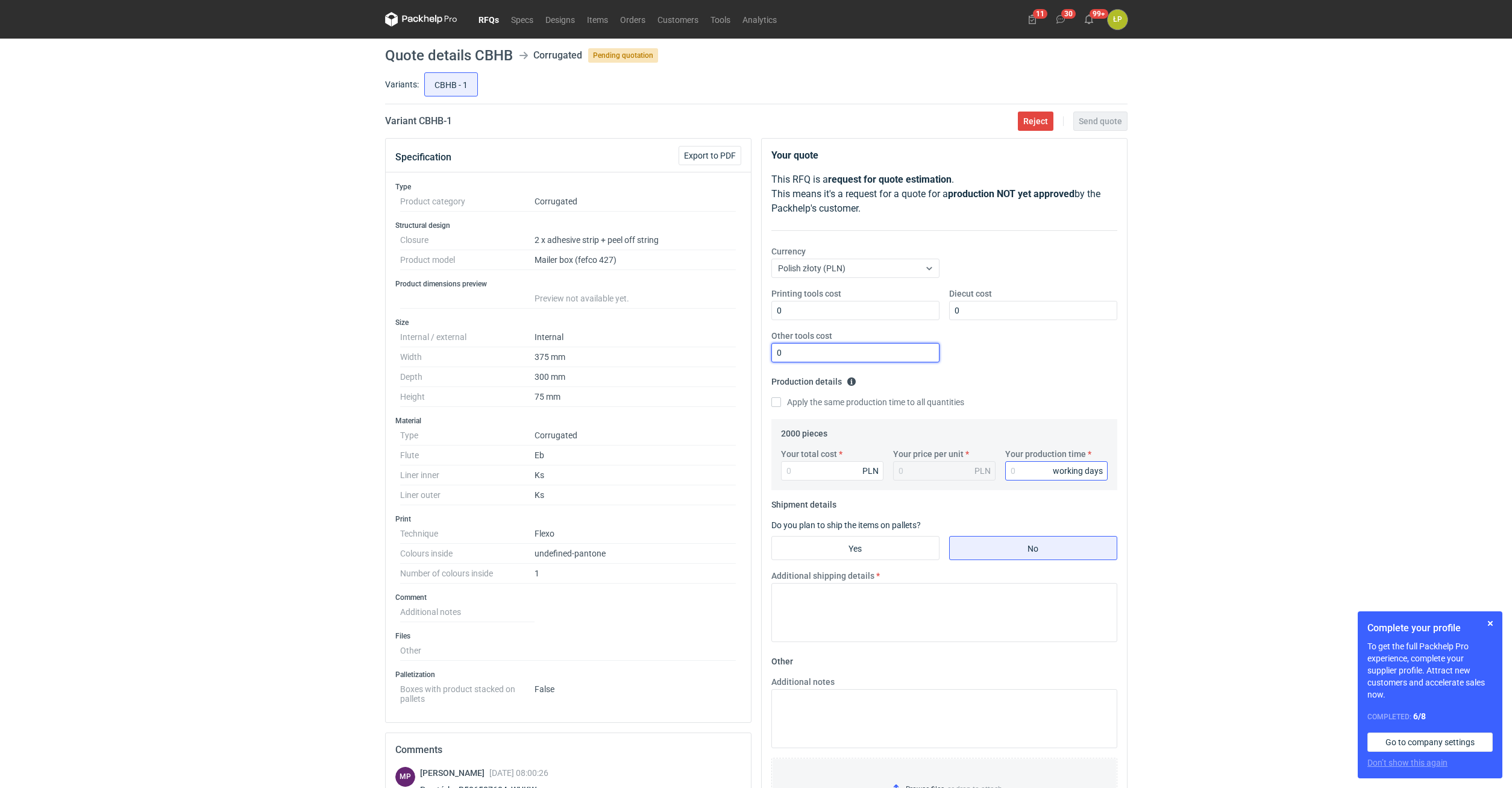
type input "0"
click at [894, 440] on input "Your production time" at bounding box center [1056, 471] width 102 height 20
type input "15"
click at [850, 440] on input "Your total cost" at bounding box center [832, 471] width 102 height 20
type input "5800"
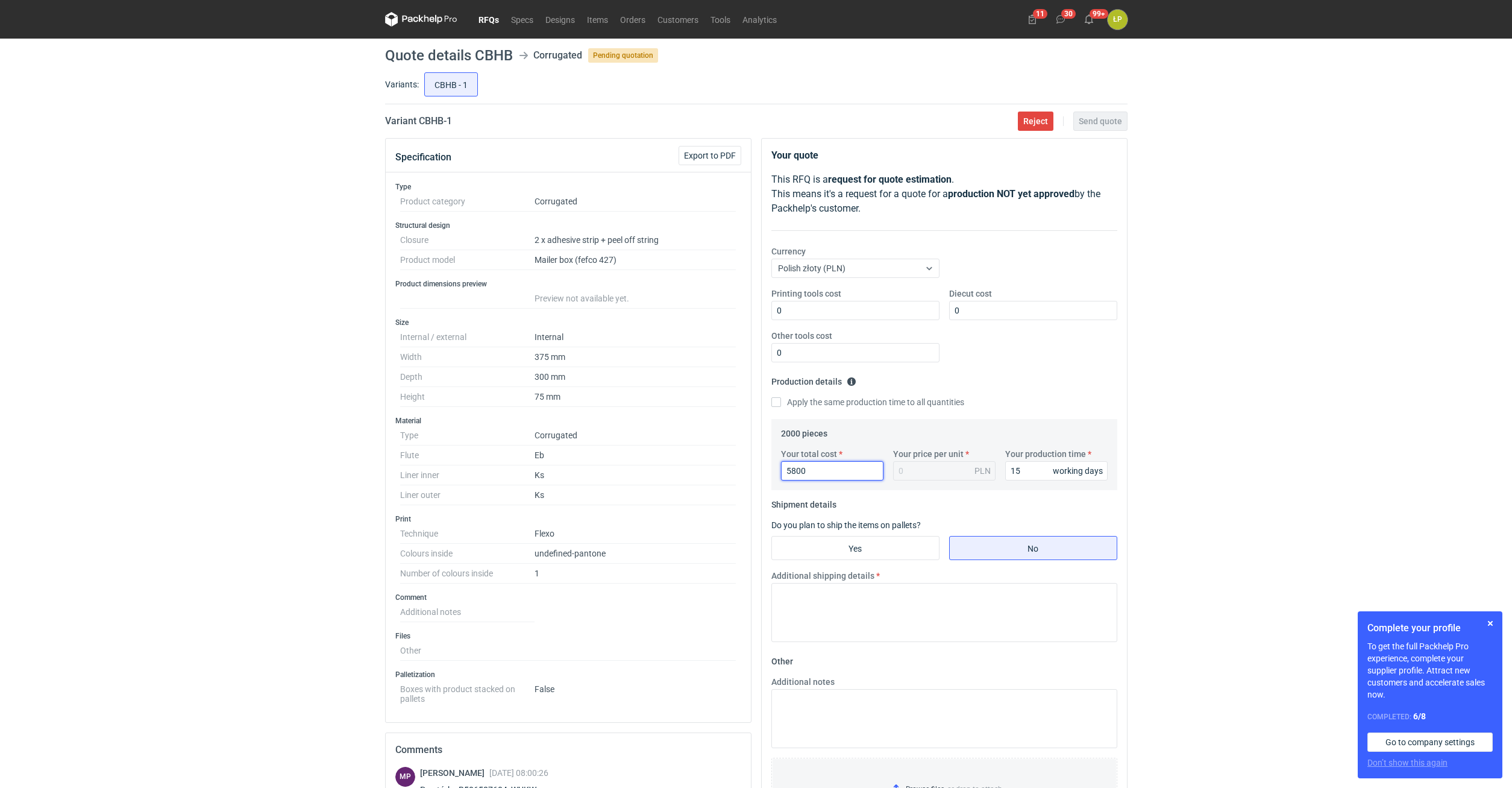
type input "2.9"
type input "5800"
click at [894, 440] on div "RFQs Specs Designs Items Orders Customers Tools Analytics 11 30 99+ ŁP Łukasz P…" at bounding box center [756, 394] width 1512 height 788
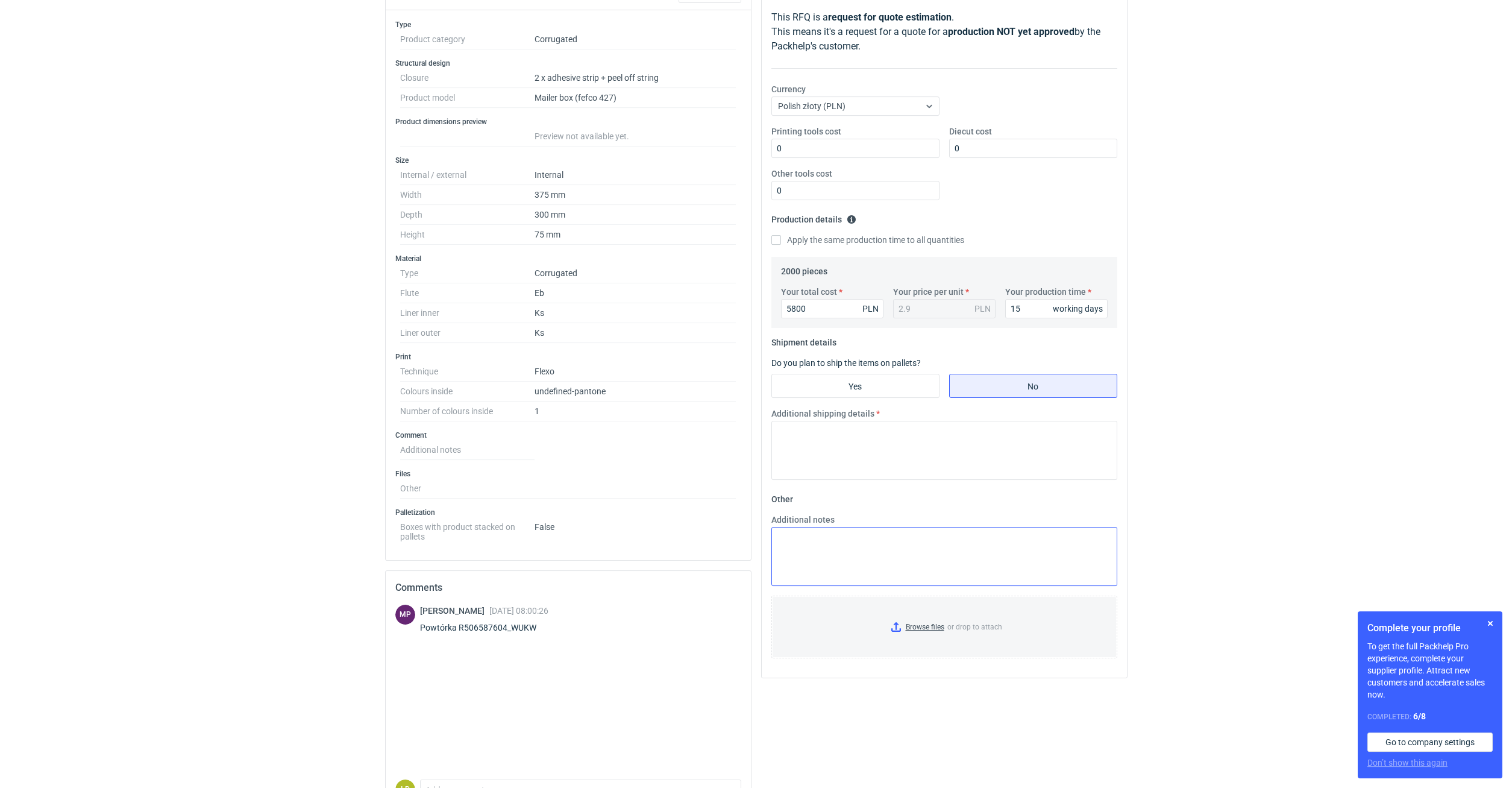
scroll to position [234, 0]
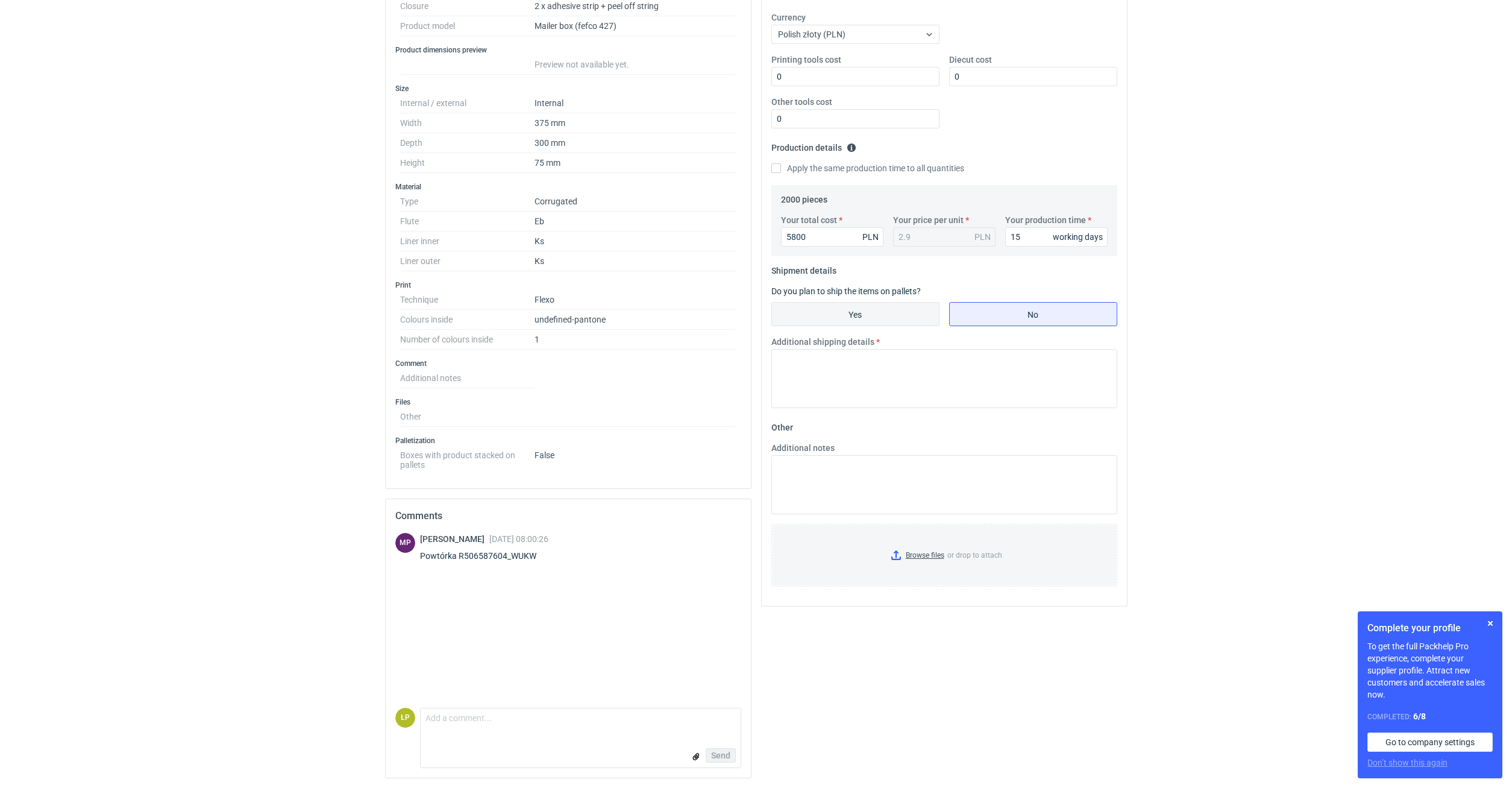
click at [881, 315] on input "Yes" at bounding box center [855, 313] width 167 height 23
radio input "true"
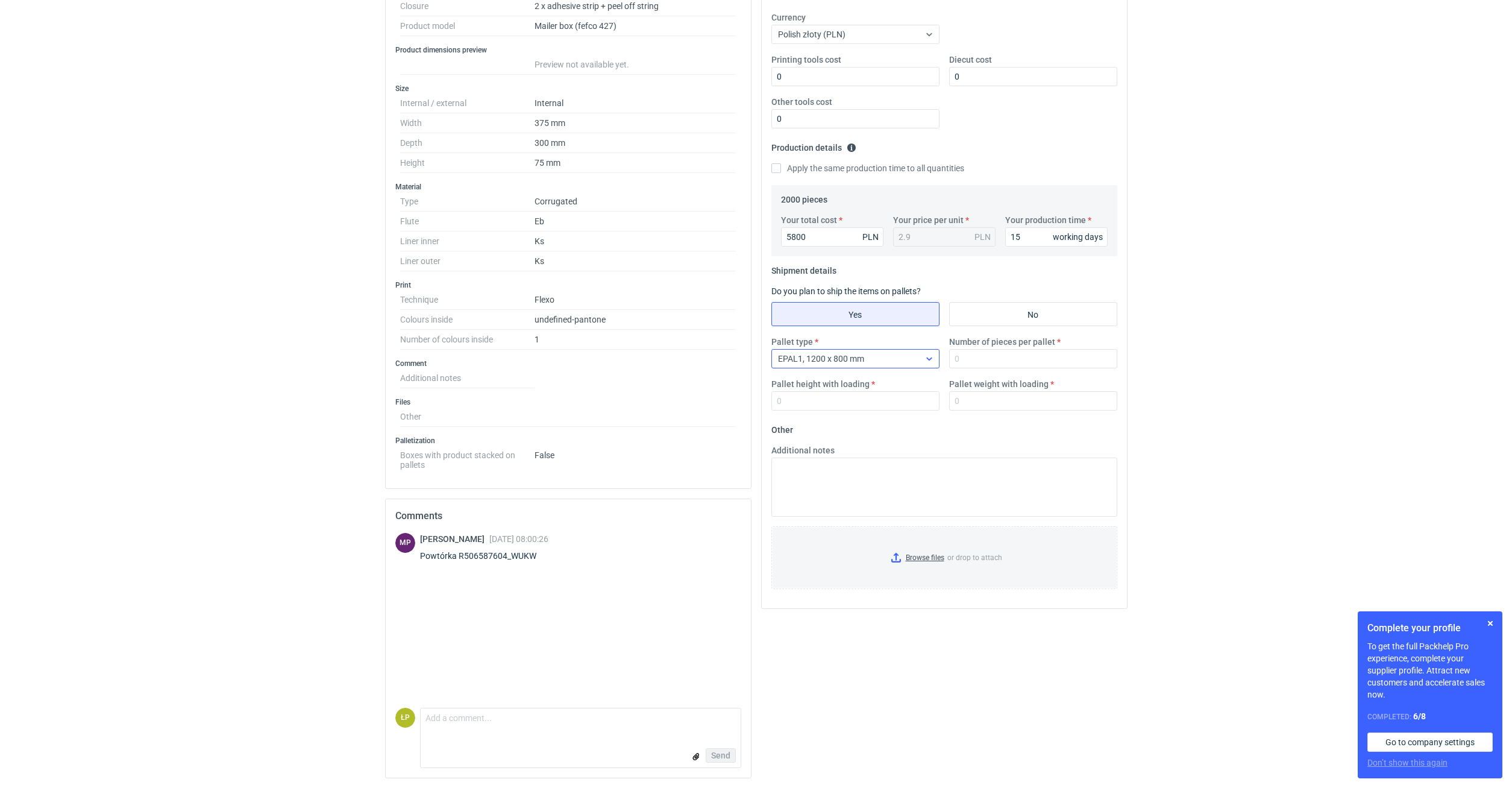
click at [880, 358] on div "EPAL1, 1200 x 800 mm" at bounding box center [845, 359] width 148 height 17
click at [894, 358] on input "Number of pieces per pallet" at bounding box center [1033, 359] width 168 height 20
type input "350"
click at [894, 404] on input "Pallet height with loading" at bounding box center [855, 401] width 168 height 20
type input "1800"
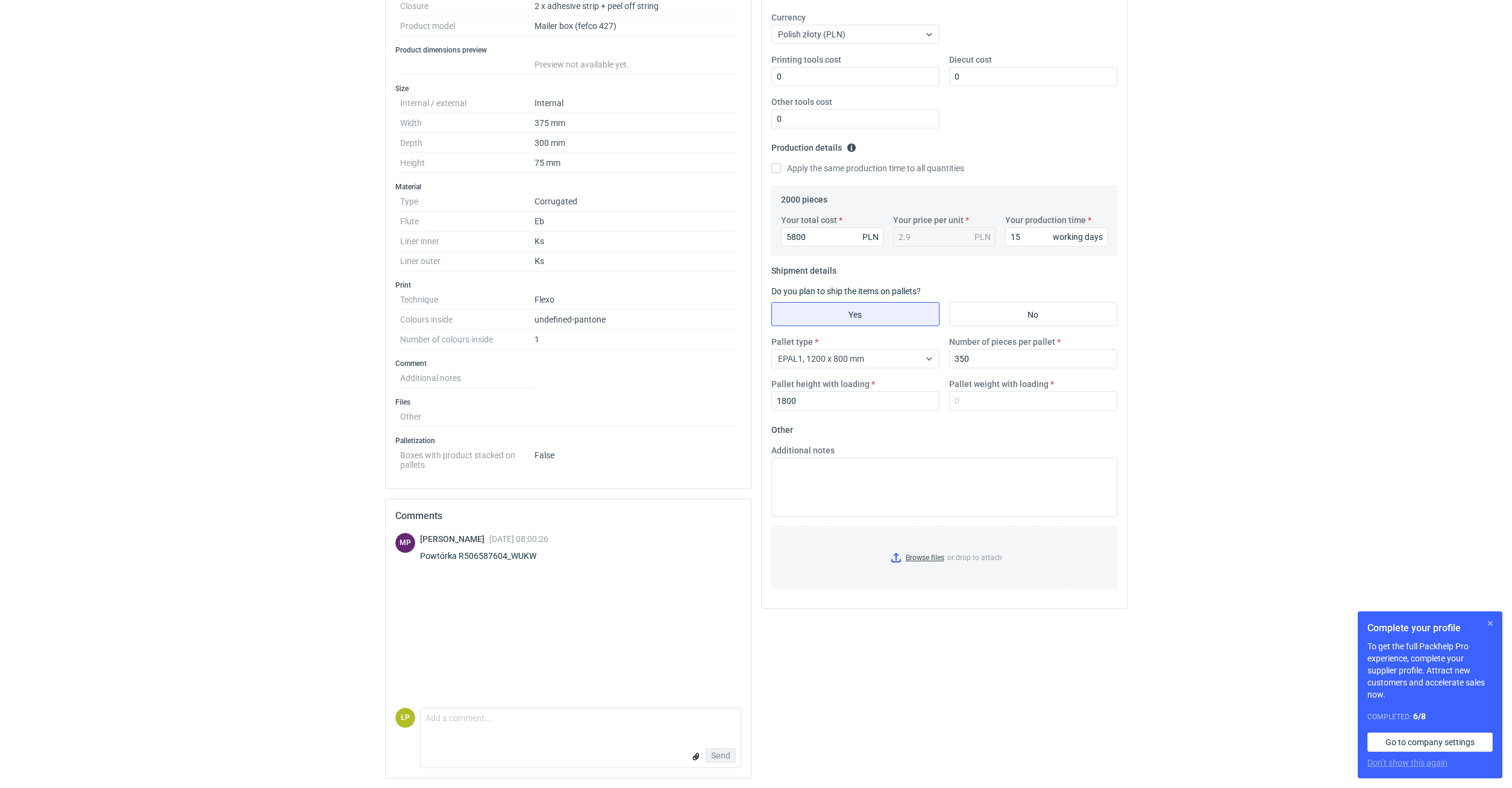
click at [894, 440] on button "button" at bounding box center [1491, 623] width 15 height 15
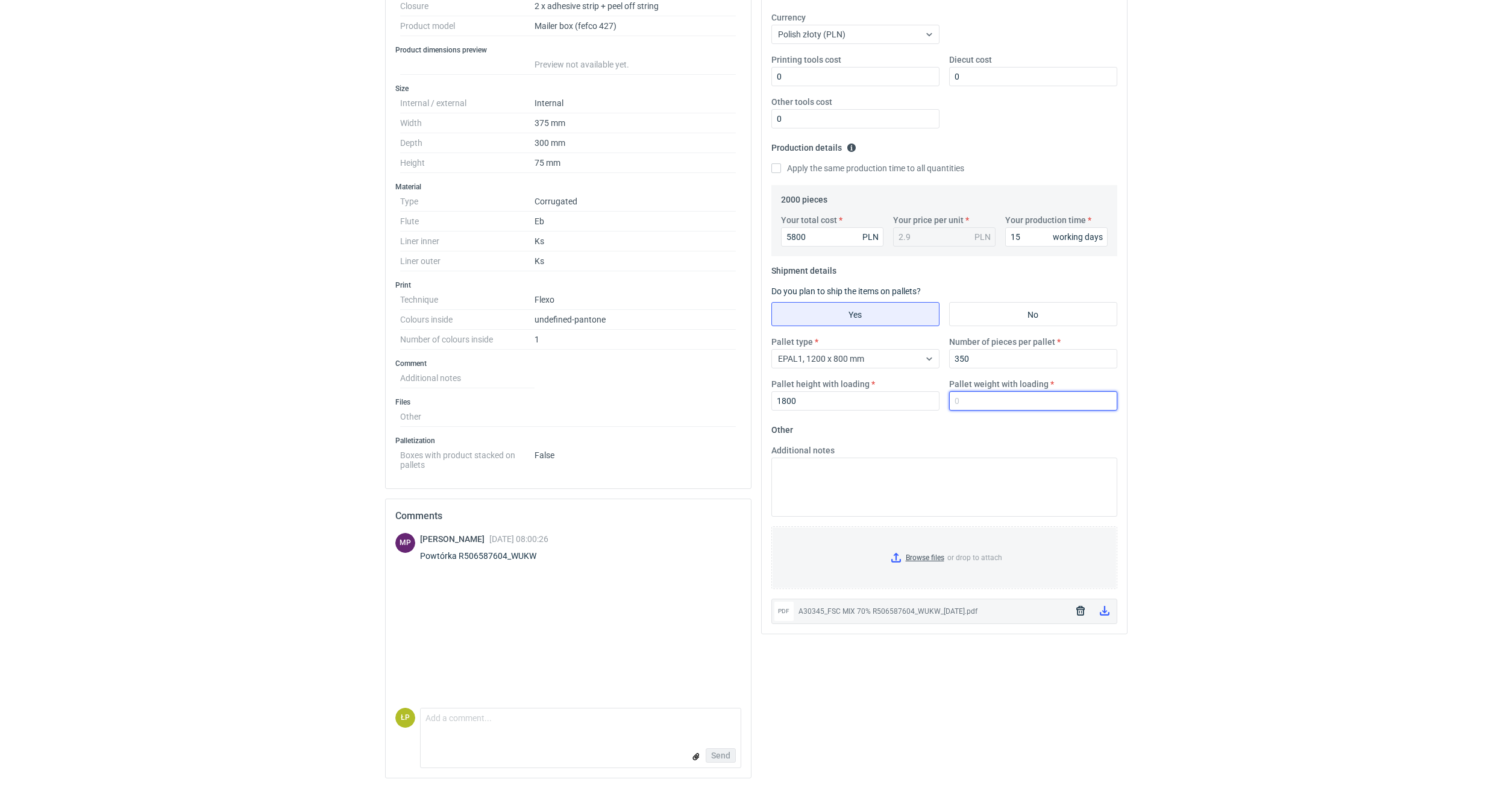
click at [894, 393] on input "Pallet weight with loading" at bounding box center [1033, 401] width 168 height 20
type input "210"
click at [894, 402] on div "RFQs Specs Designs Items Orders Customers Tools Analytics 11 30 99+ ŁP Łukasz P…" at bounding box center [756, 160] width 1512 height 788
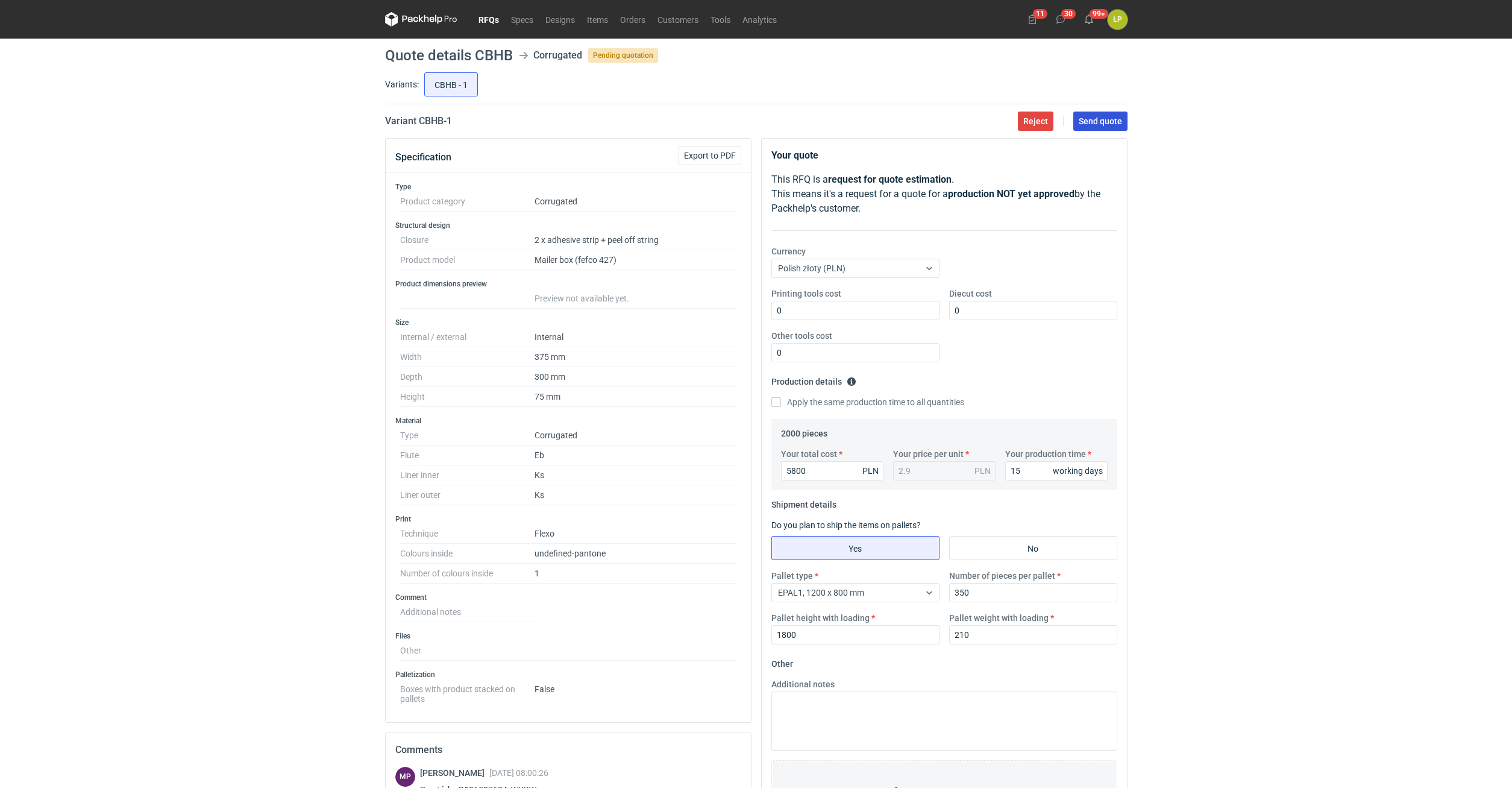
click at [894, 119] on span "Send quote" at bounding box center [1100, 121] width 43 height 9
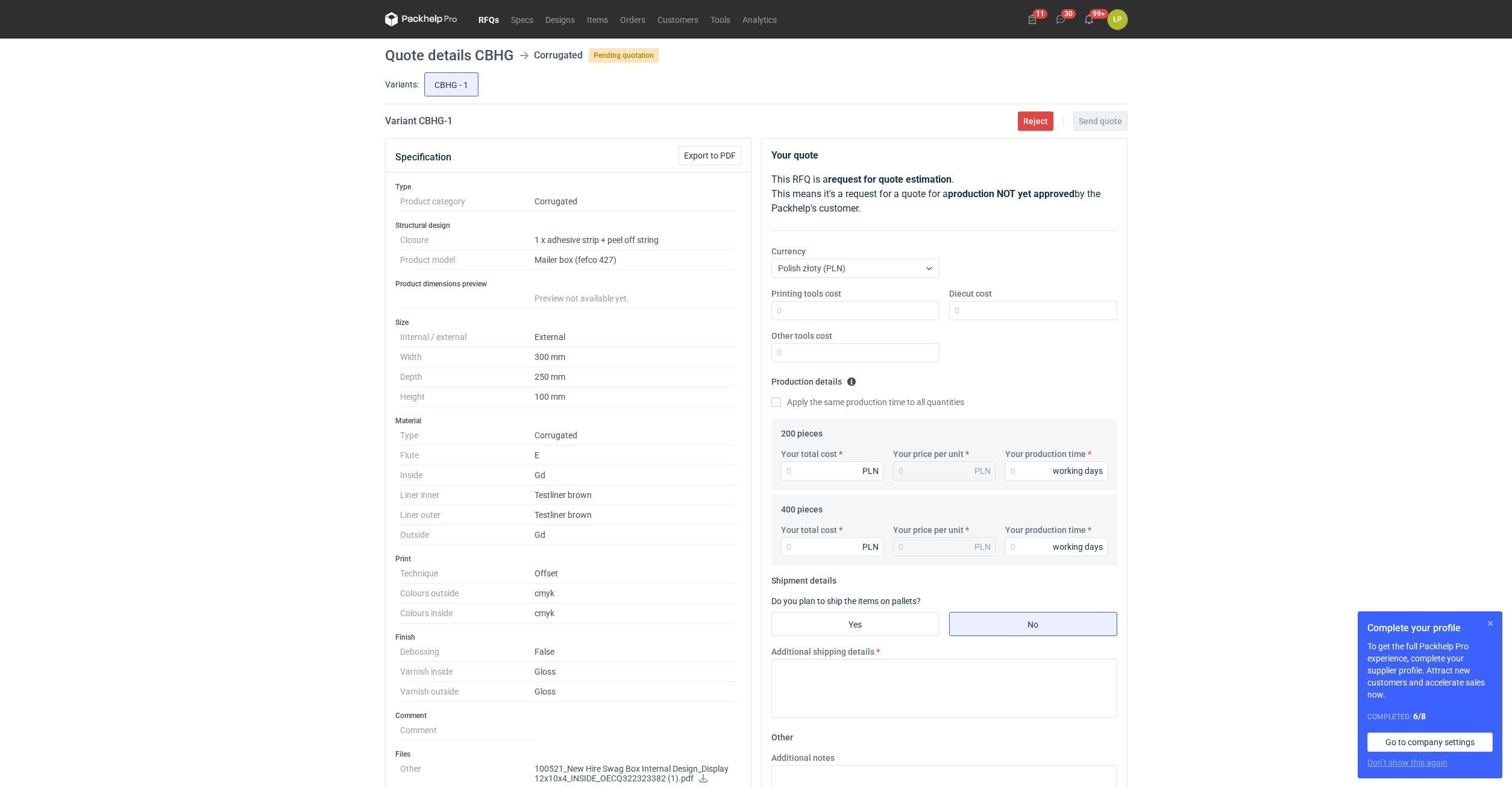
click at [1486, 623] on button "button" at bounding box center [1491, 623] width 15 height 15
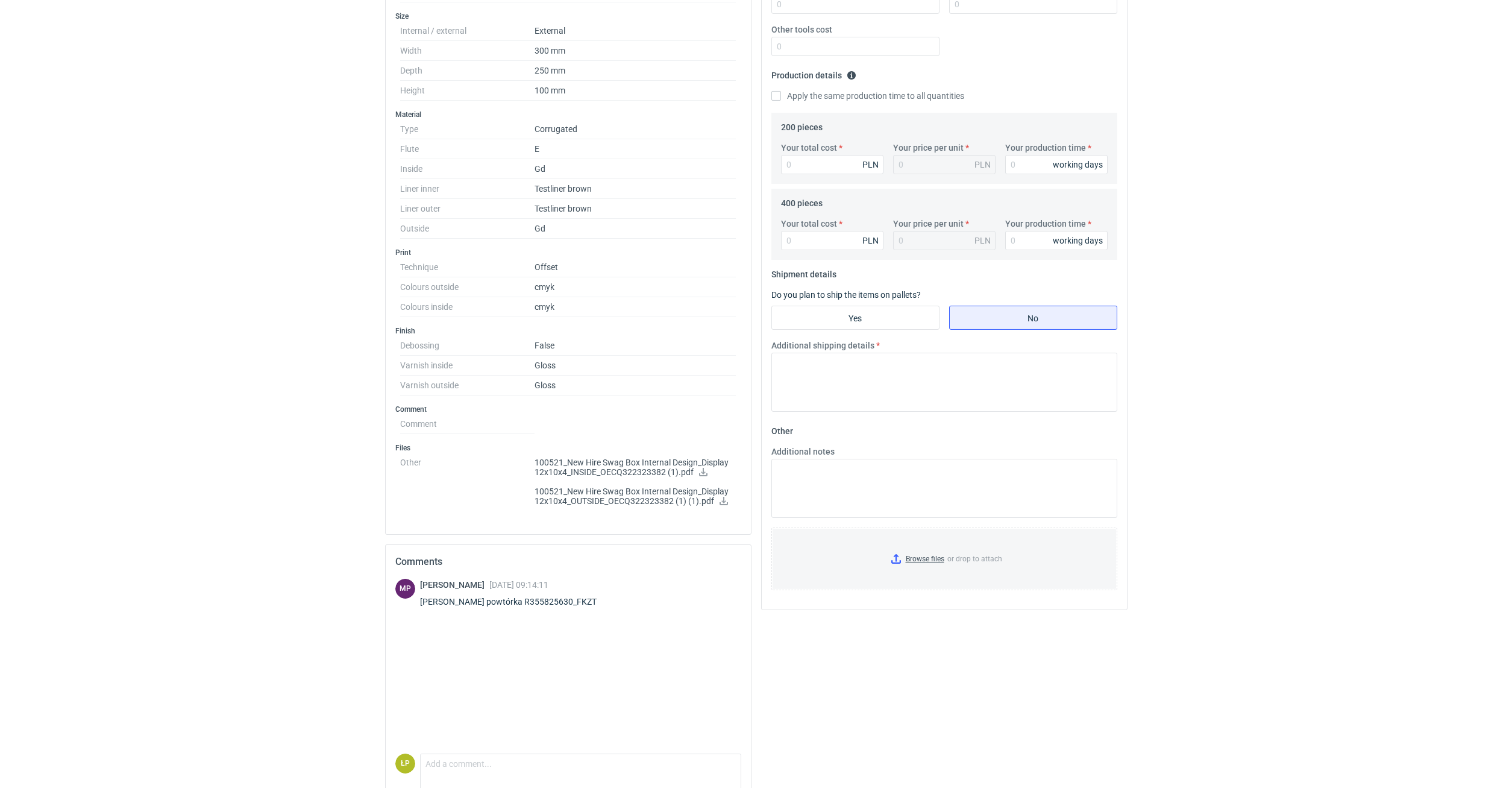
scroll to position [307, 0]
click at [583, 598] on div "Panie Łukaszu powtórka R355825630_FKZT" at bounding box center [515, 601] width 191 height 12
click at [582, 598] on div "Panie Łukaszu powtórka R355825630_FKZT" at bounding box center [515, 601] width 191 height 12
copy div "R355825630_FKZT"
click at [705, 469] on icon at bounding box center [703, 471] width 10 height 9
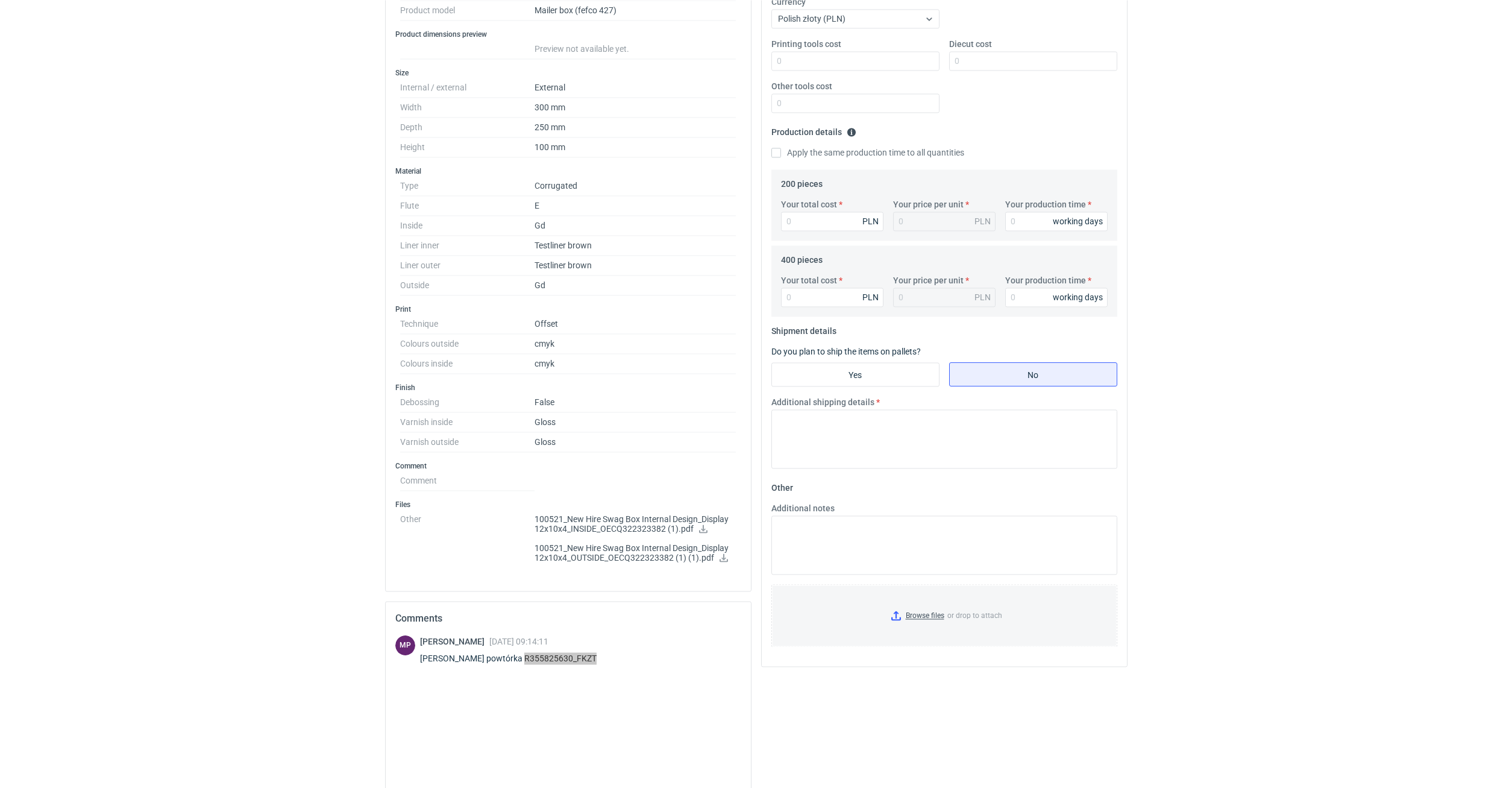
scroll to position [205, 0]
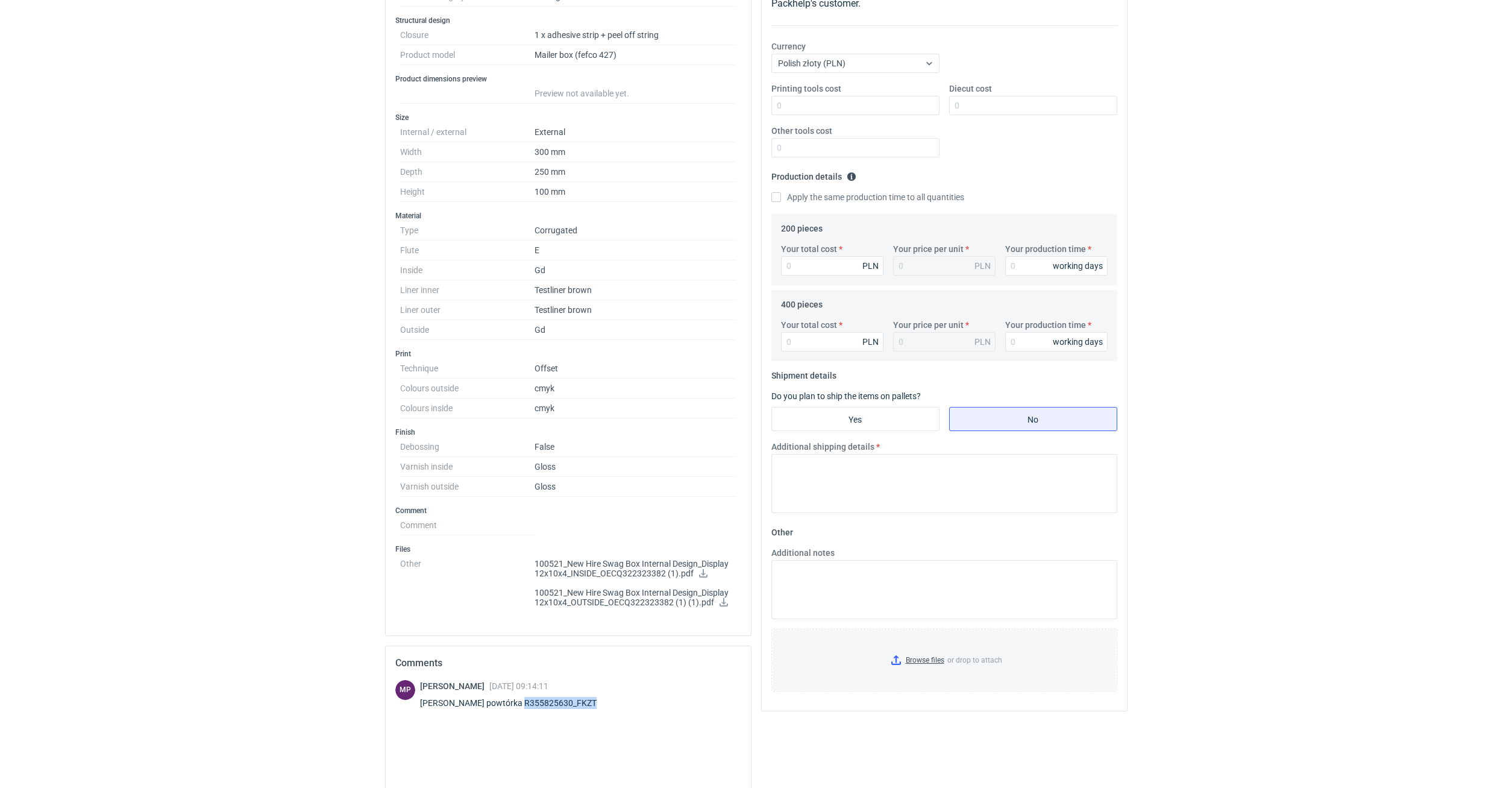
click at [621, 659] on h2 "Comments" at bounding box center [568, 663] width 346 height 15
click at [578, 703] on div "Panie Łukaszu powtórka R355825630_FKZT" at bounding box center [515, 703] width 191 height 12
copy div "R355825630_FKZT"
click at [563, 706] on div "Panie Łukaszu powtórka R355825630_FKZT" at bounding box center [515, 703] width 191 height 12
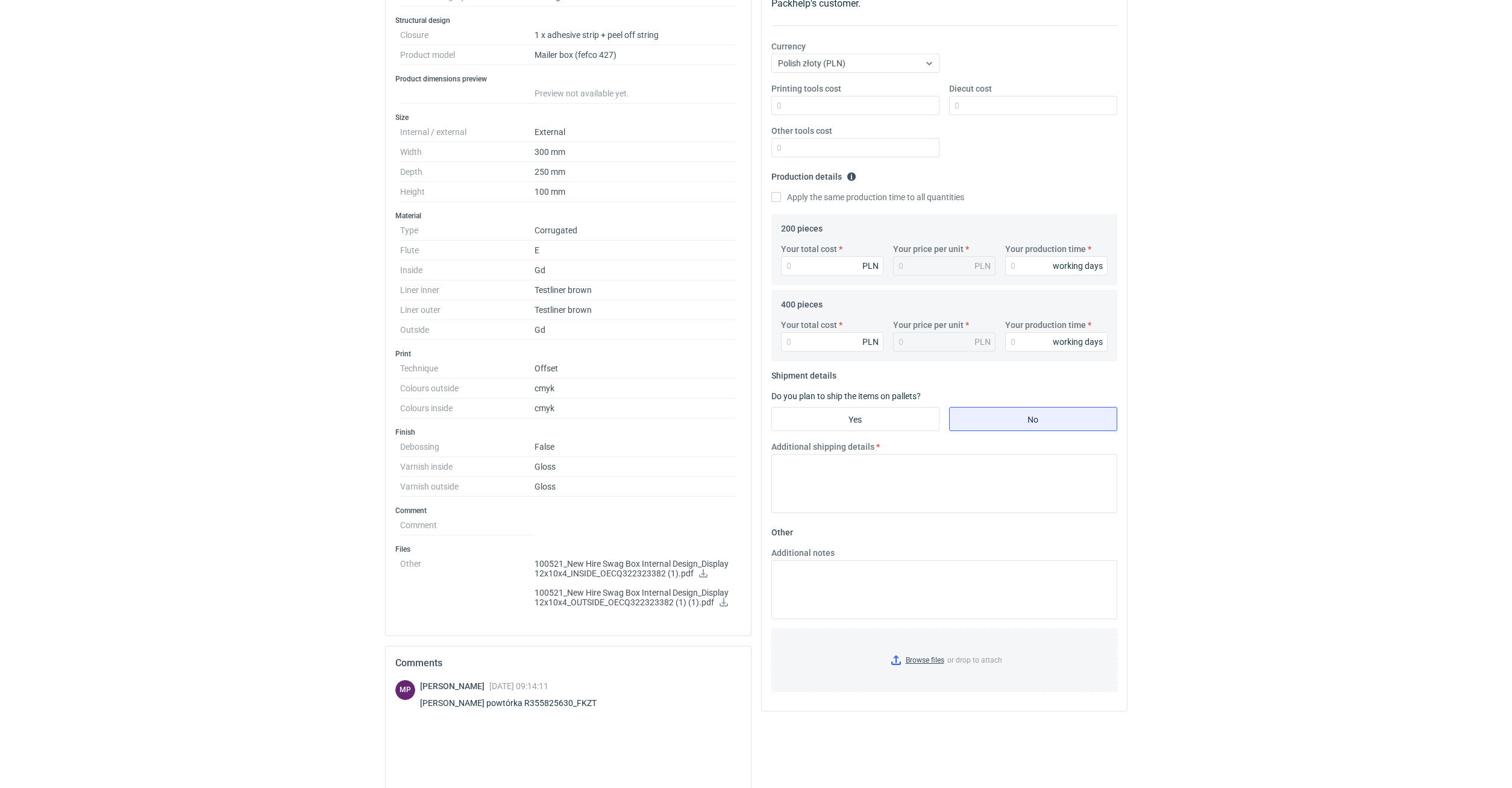
click at [583, 703] on div "Panie Łukaszu powtórka R355825630_FKZT" at bounding box center [515, 703] width 191 height 12
drag, startPoint x: 585, startPoint y: 702, endPoint x: 567, endPoint y: 701, distance: 18.0
click at [567, 701] on div "Panie Łukaszu powtórka R355825630_FKZT" at bounding box center [515, 703] width 191 height 12
copy div "FKZT"
click at [537, 723] on div "MP Michał Palasek 04 Sep 2025 09:14:11 Panie Łukaszu powtórka R355825630_FKZT" at bounding box center [568, 768] width 346 height 175
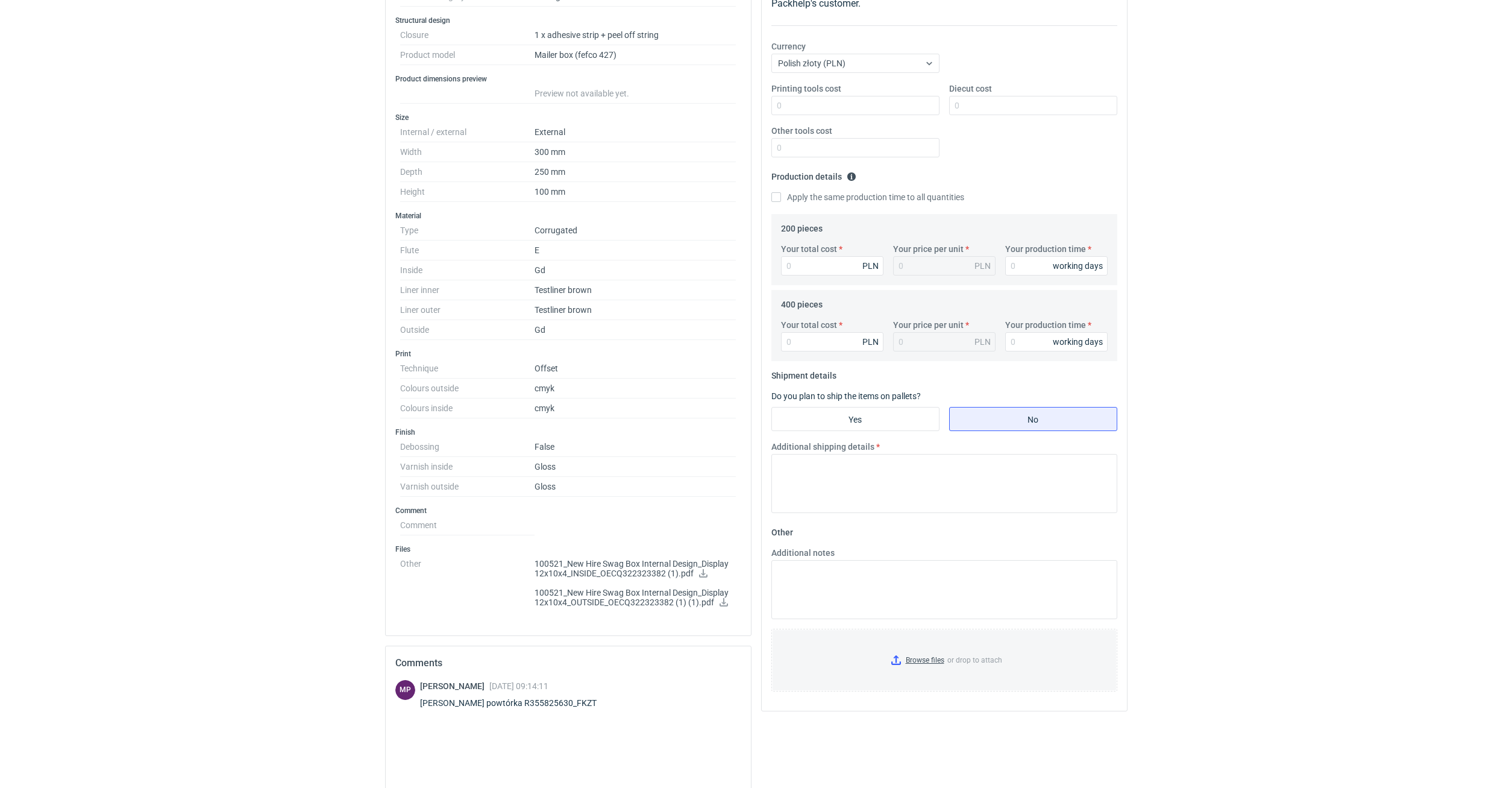
click at [542, 707] on div "Panie Łukaszu powtórka R355825630_FKZT" at bounding box center [515, 703] width 191 height 12
drag, startPoint x: 560, startPoint y: 703, endPoint x: 514, endPoint y: 703, distance: 46.0
click at [514, 703] on div "Panie Łukaszu powtórka R355825630_FKZT" at bounding box center [515, 703] width 191 height 12
copy div "R355825630"
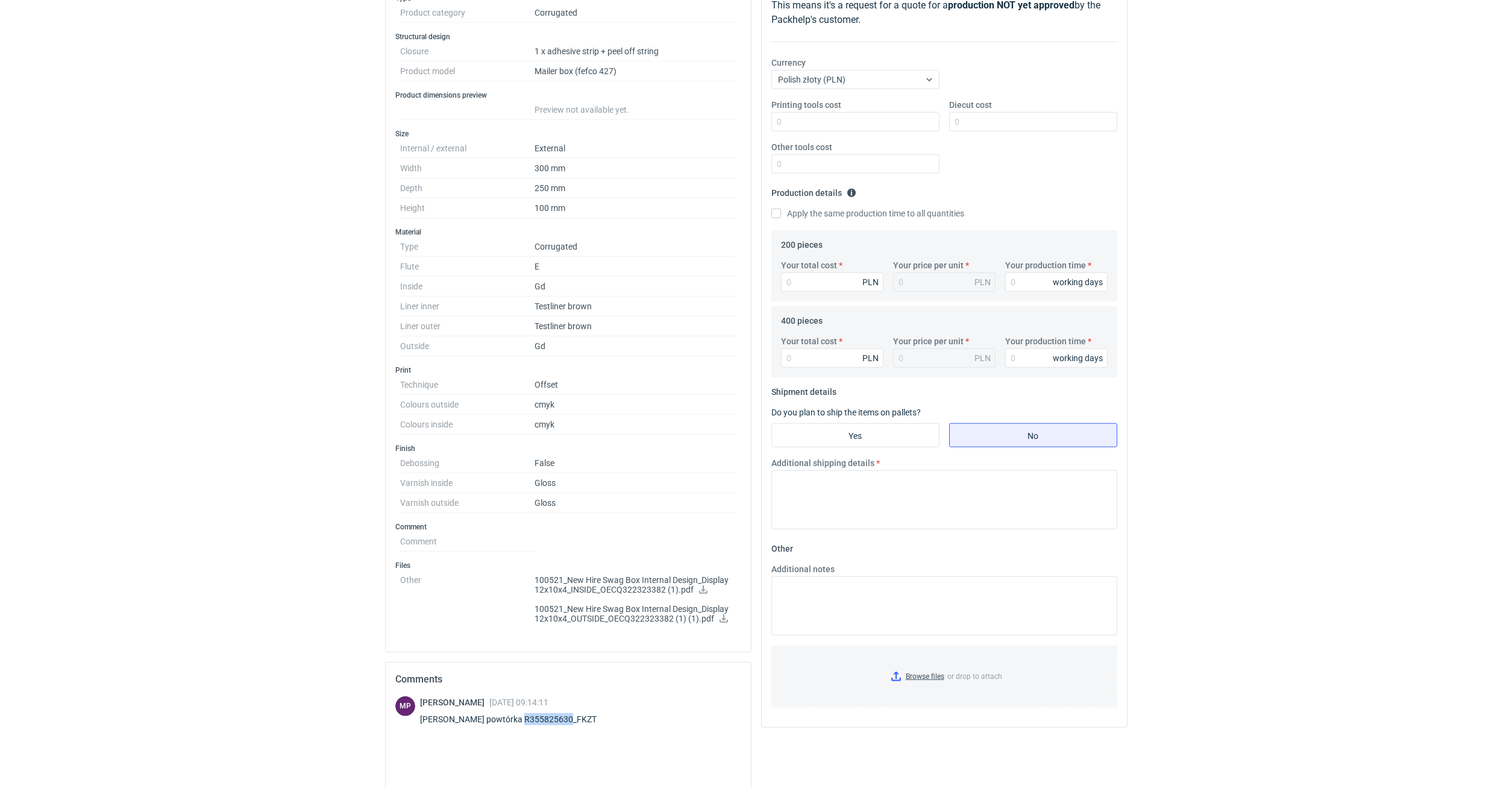
scroll to position [146, 0]
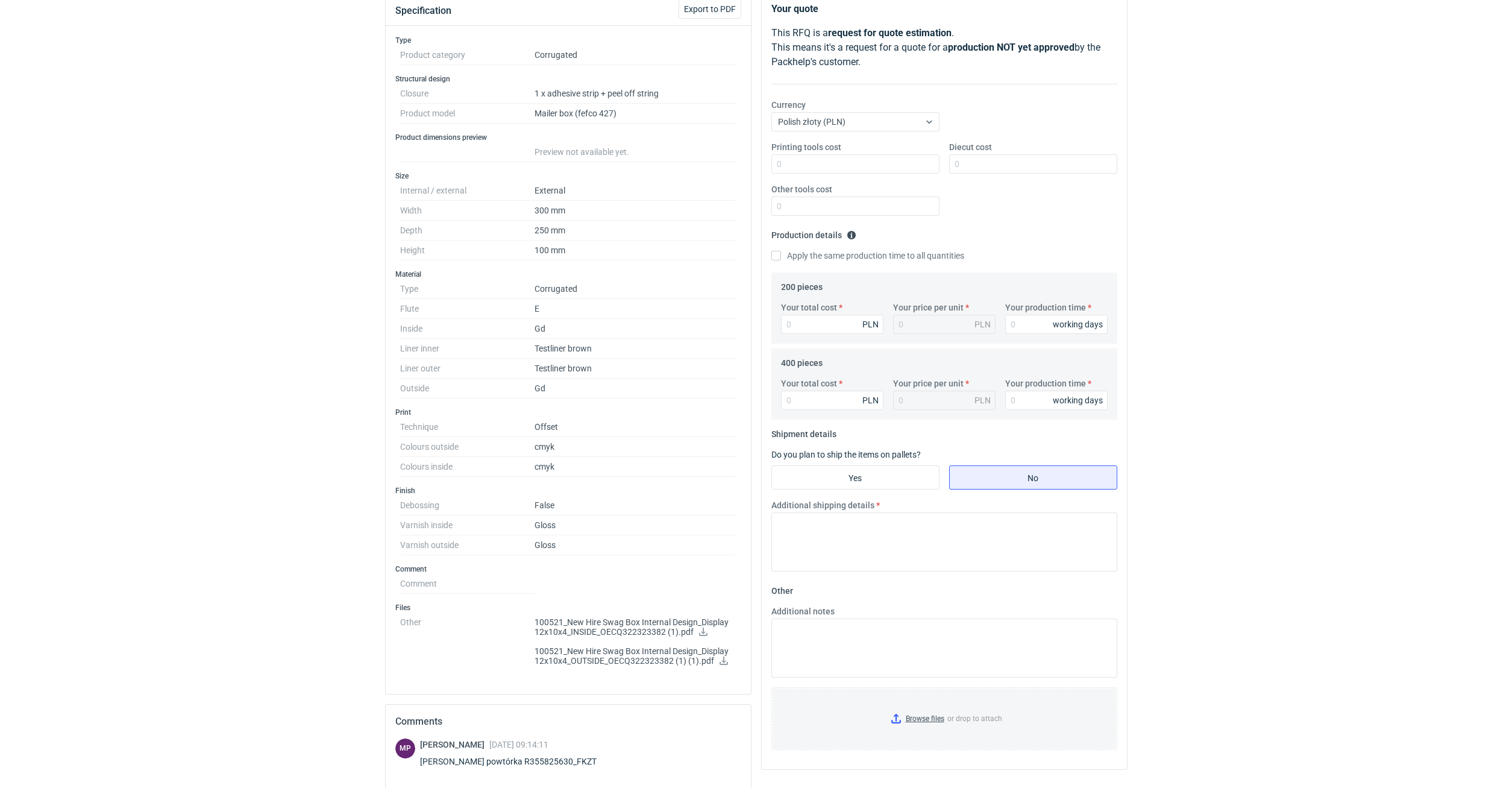
click at [585, 762] on div "Panie Łukaszu powtórka R355825630_FKZT" at bounding box center [515, 762] width 191 height 12
click at [584, 762] on div "Panie Łukaszu powtórka R355825630_FKZT" at bounding box center [515, 762] width 191 height 12
click at [580, 761] on div "Panie Łukaszu powtórka R355825630_FKZT" at bounding box center [515, 762] width 191 height 12
drag, startPoint x: 588, startPoint y: 762, endPoint x: 567, endPoint y: 764, distance: 21.1
click at [567, 764] on div "Panie Łukaszu powtórka R355825630_FKZT" at bounding box center [515, 762] width 191 height 12
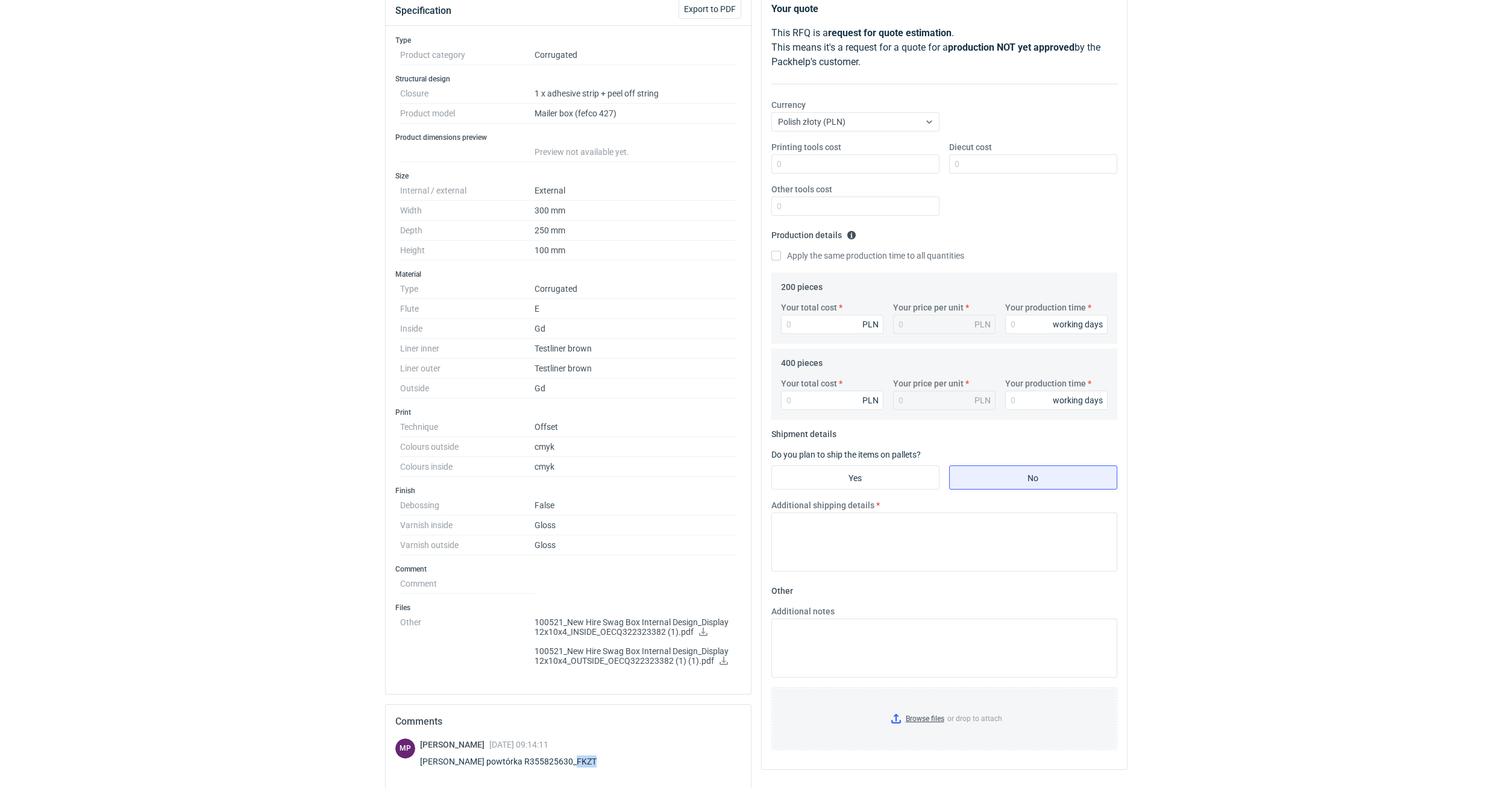
copy div "FKZT"
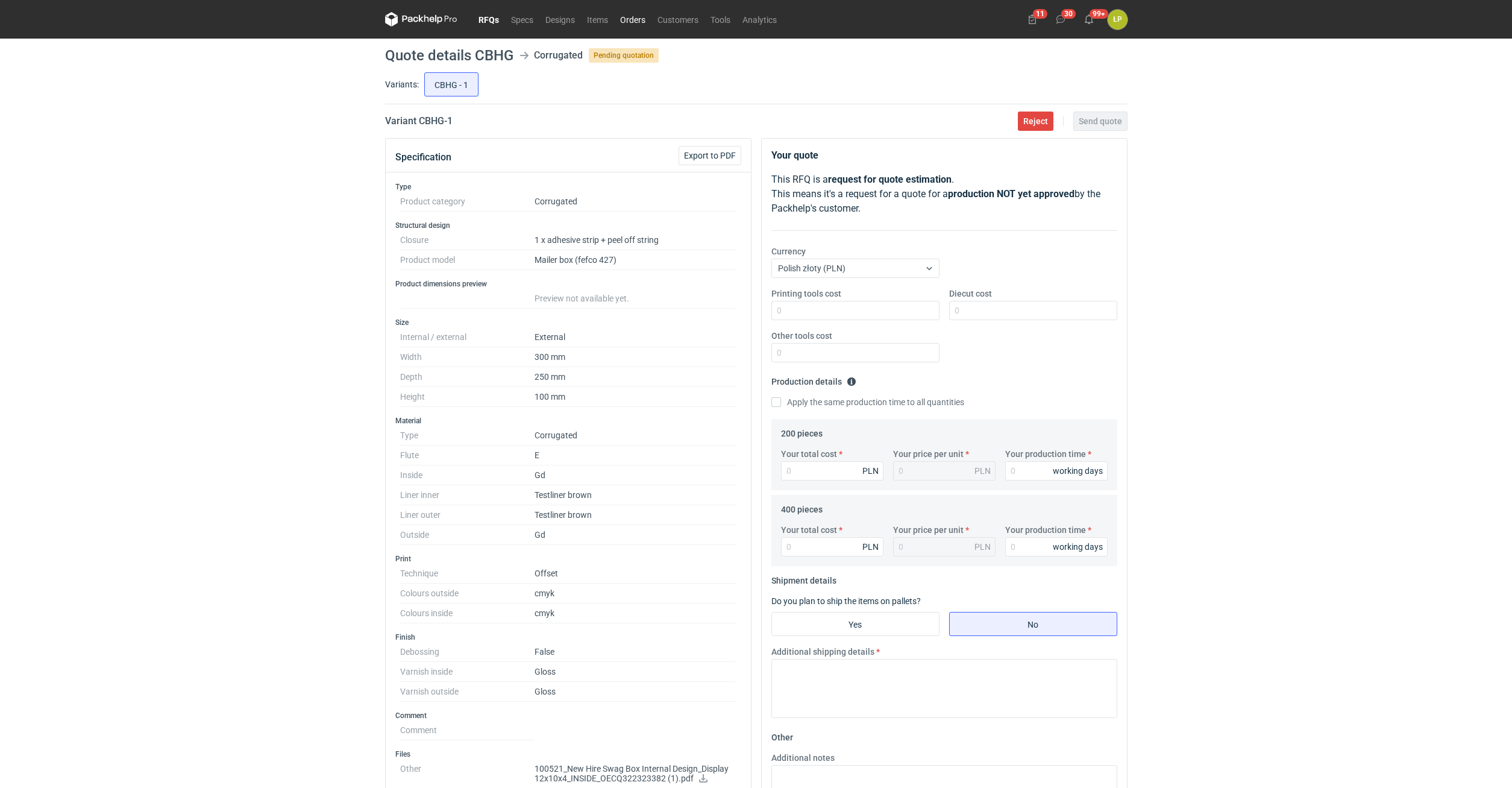
scroll to position [351, 0]
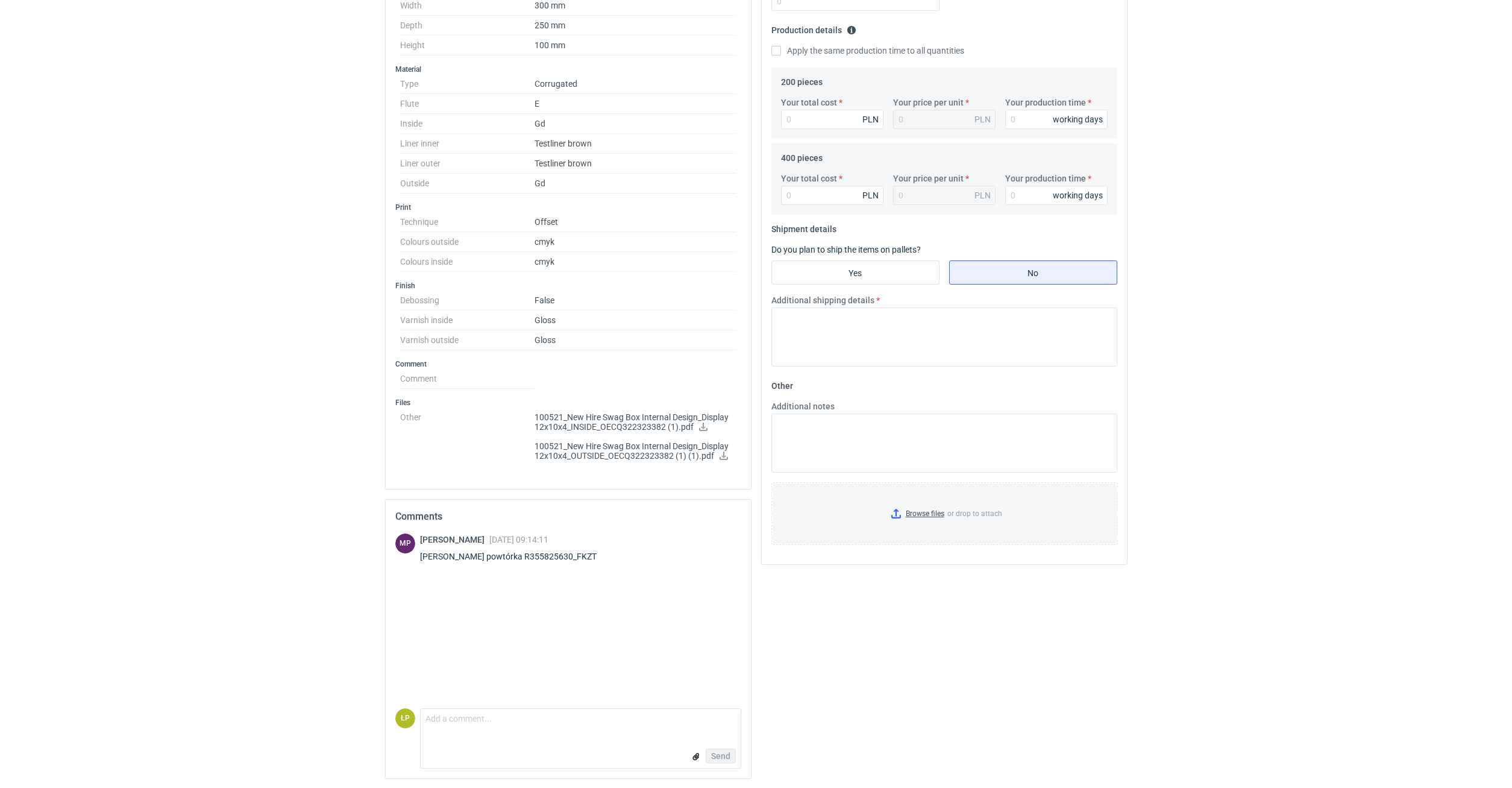
click at [528, 704] on div "MP Michał Palasek 04 Sep 2025 09:14:11 Panie Łukaszu powtórka R355825630_FKZT" at bounding box center [568, 621] width 346 height 175
click at [528, 712] on textarea "Comment message" at bounding box center [580, 721] width 320 height 25
type textarea "Dzień dobry, nie mogę znaleść po takiej nazwie w systemie."
click at [714, 755] on span "Send" at bounding box center [721, 756] width 20 height 9
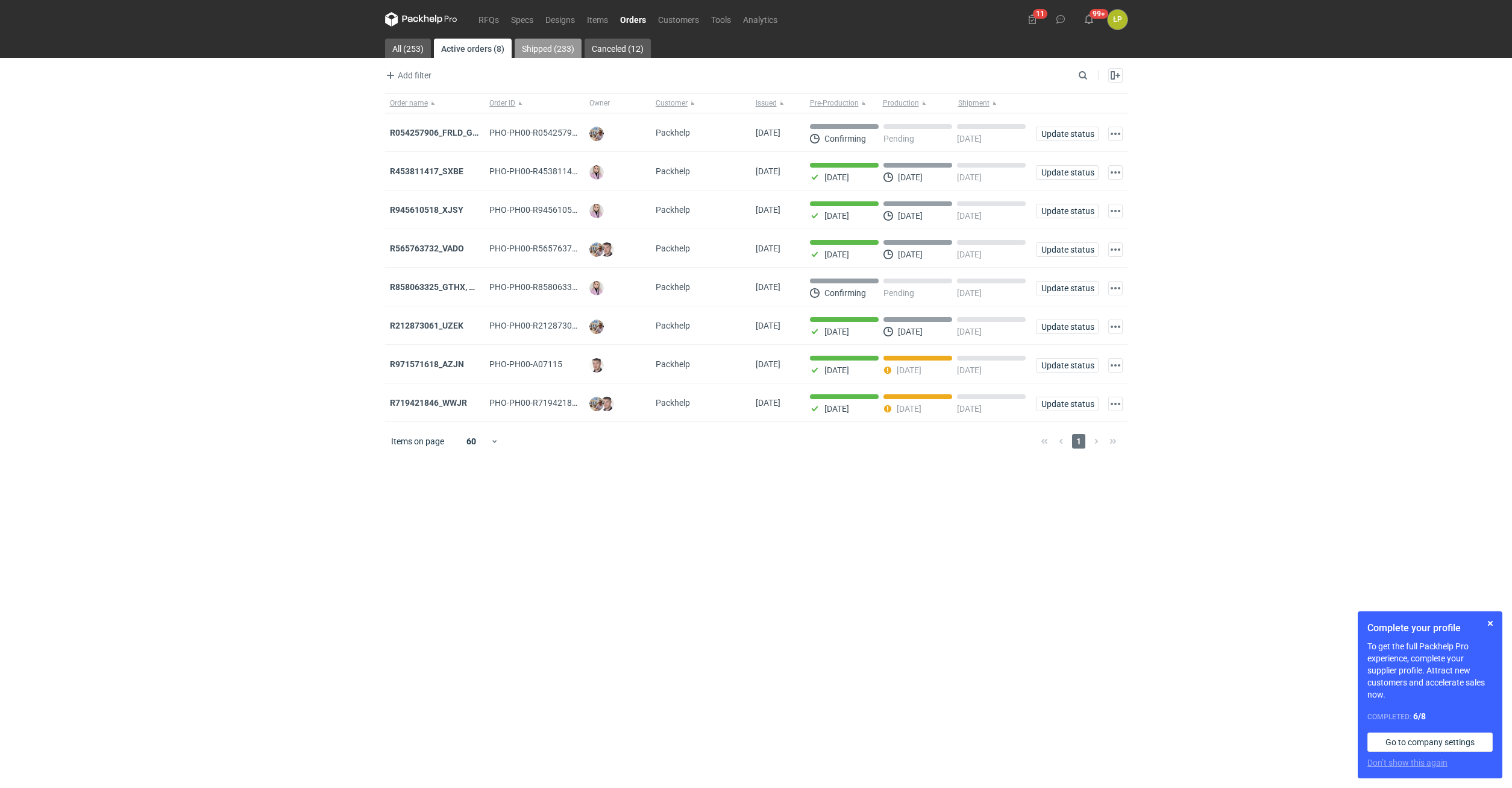
click at [530, 53] on link "Shipped (233)" at bounding box center [548, 48] width 67 height 20
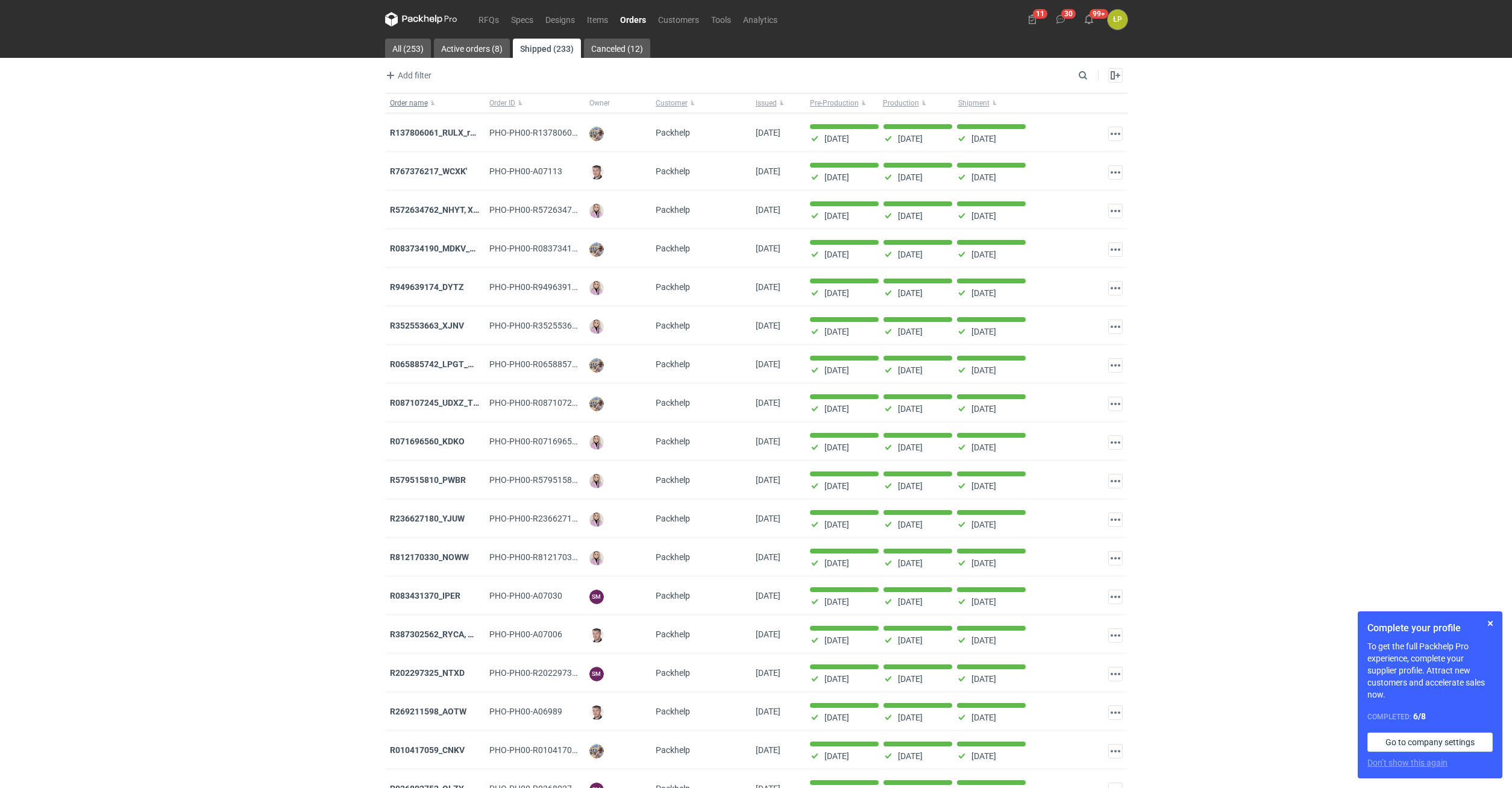
click at [421, 105] on span "Order name" at bounding box center [409, 103] width 38 height 10
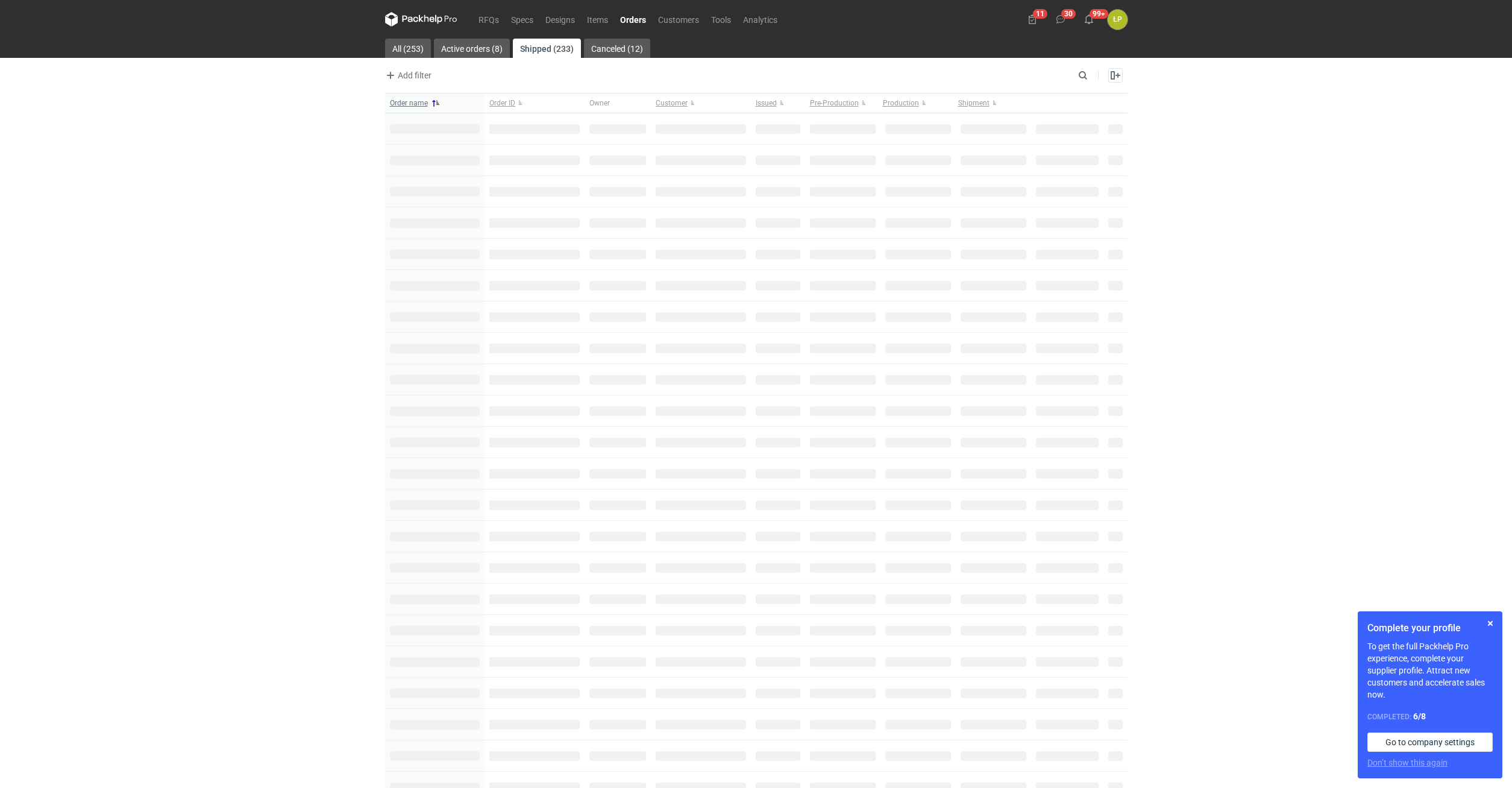
click at [421, 104] on span "Order name" at bounding box center [409, 103] width 38 height 10
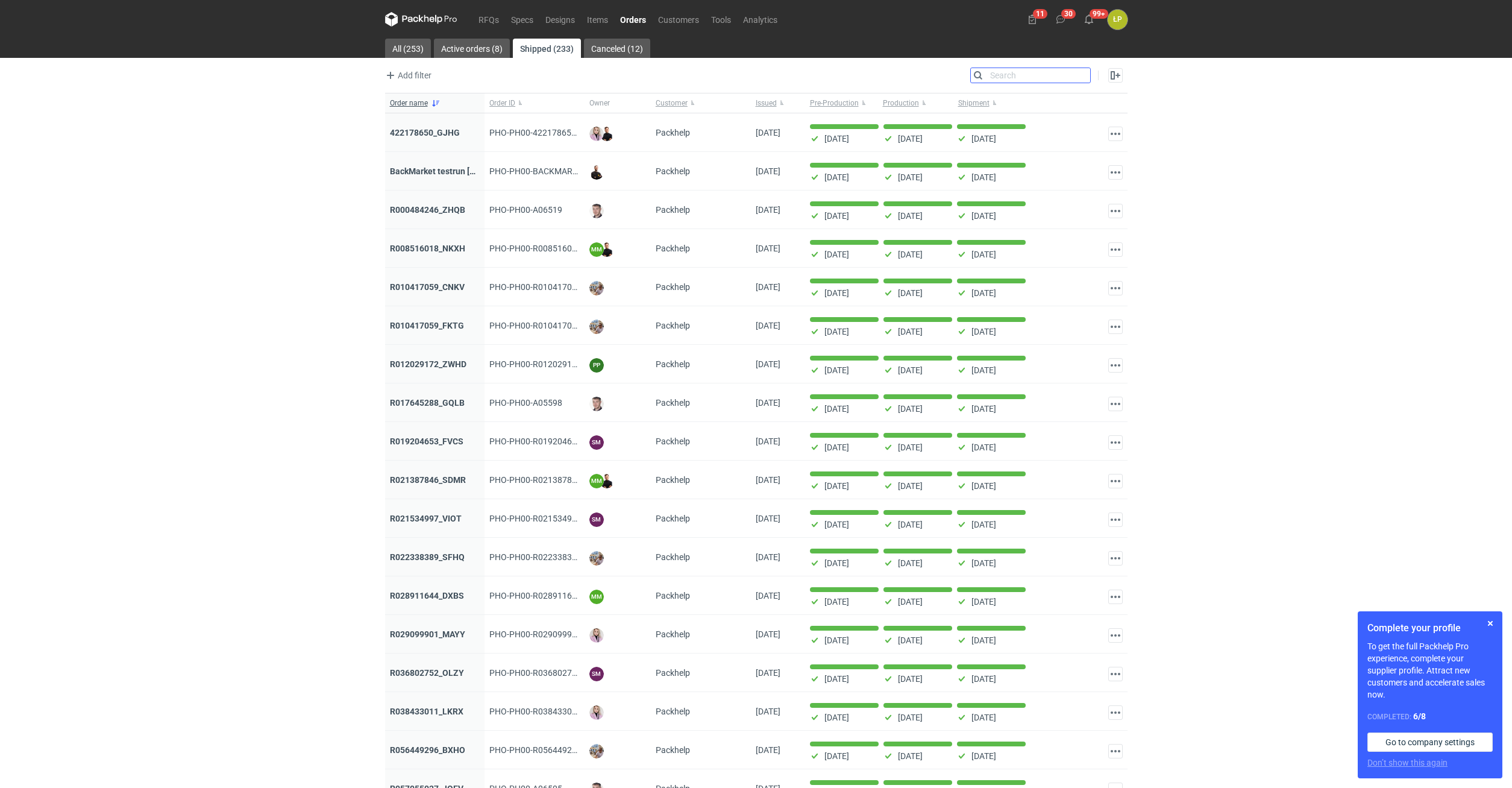
click at [1082, 74] on input "Search" at bounding box center [1030, 75] width 119 height 15
click at [1009, 80] on input "Search" at bounding box center [1030, 75] width 119 height 15
paste input "FKZT"
type input "FKZT"
